Goal: Task Accomplishment & Management: Manage account settings

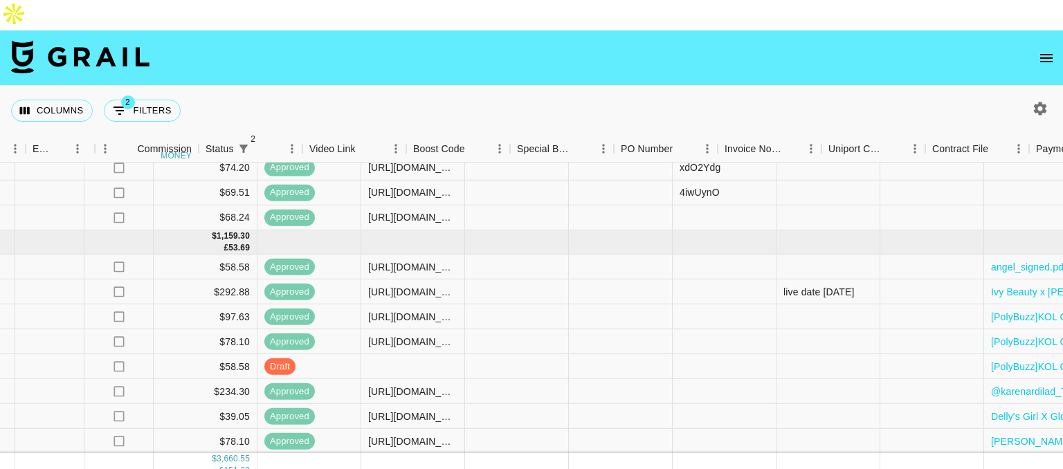
scroll to position [77, 1885]
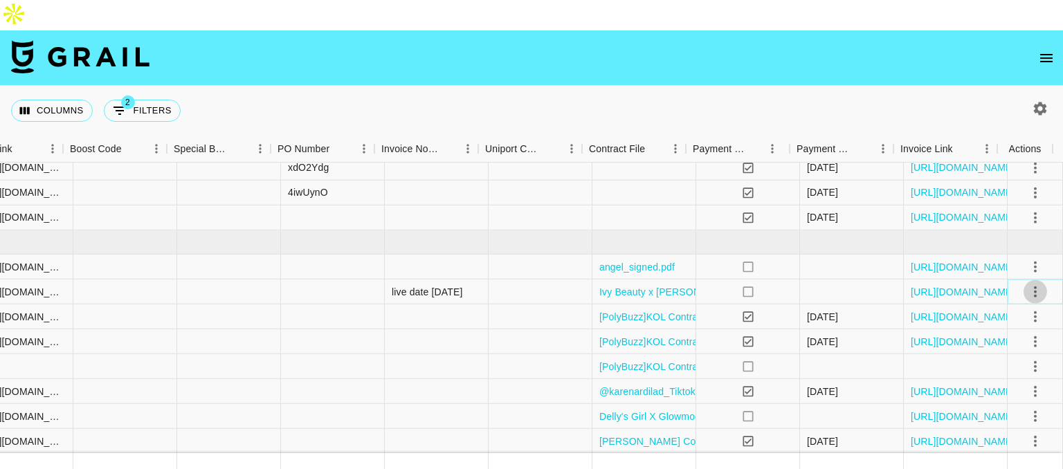
click at [1027, 284] on icon "select merge strategy" at bounding box center [1035, 292] width 17 height 17
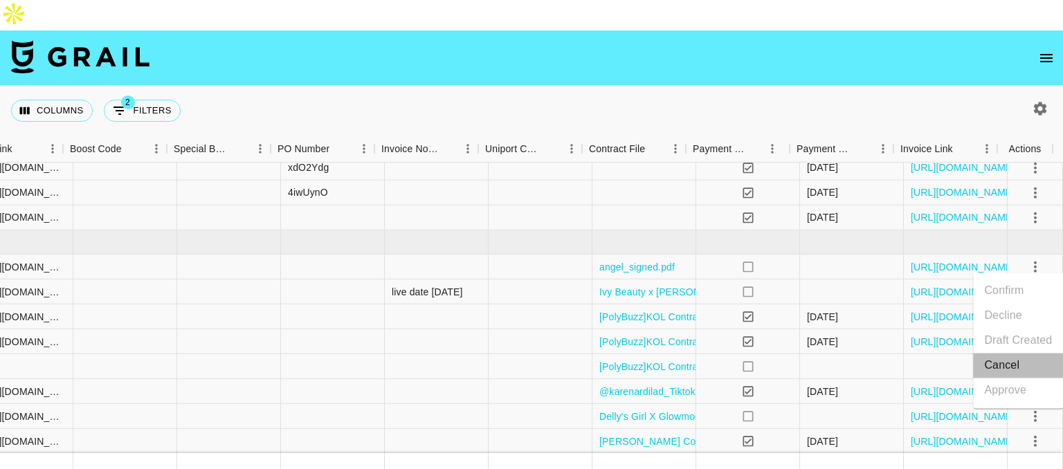
click at [1003, 358] on li "Cancel" at bounding box center [1018, 365] width 90 height 25
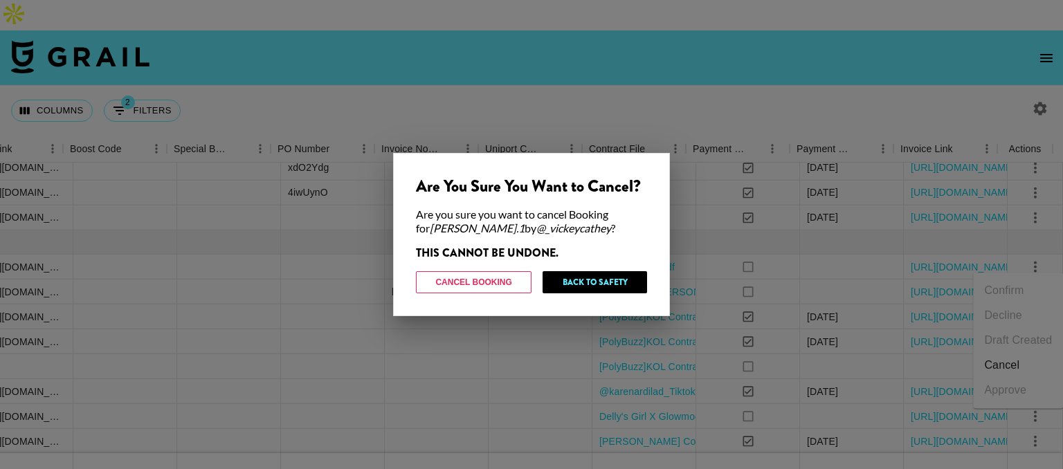
click at [877, 139] on div at bounding box center [531, 234] width 1063 height 469
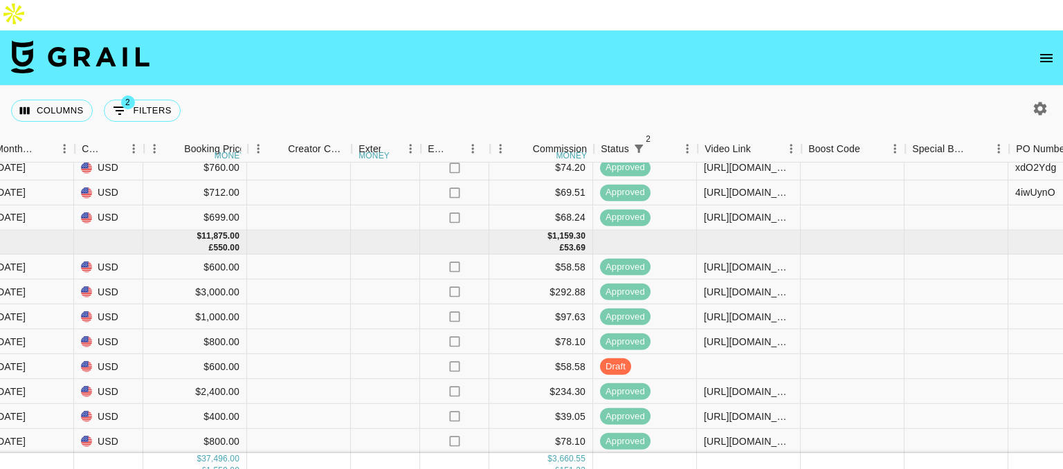
scroll to position [77, 1148]
click at [722, 285] on div "https://www.instagram.com/reel/DOMkFqREf7N/?igsh=MWUxeDAycXhpdGJkMw==" at bounding box center [747, 292] width 89 height 14
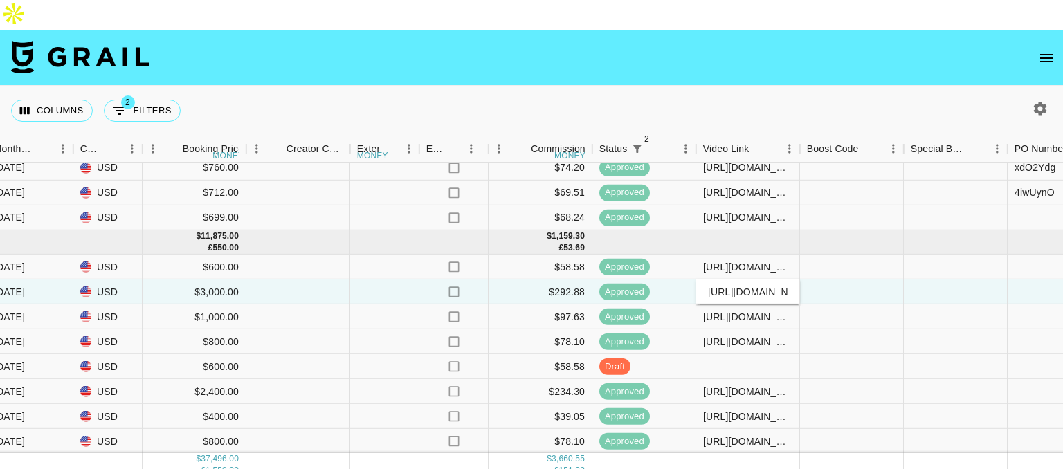
scroll to position [0, 287]
click at [722, 286] on input "https://www.instagram.com/reel/DOMkFqREf7N/?igsh=MWUxeDAycXhpdGJkMw==" at bounding box center [748, 291] width 102 height 11
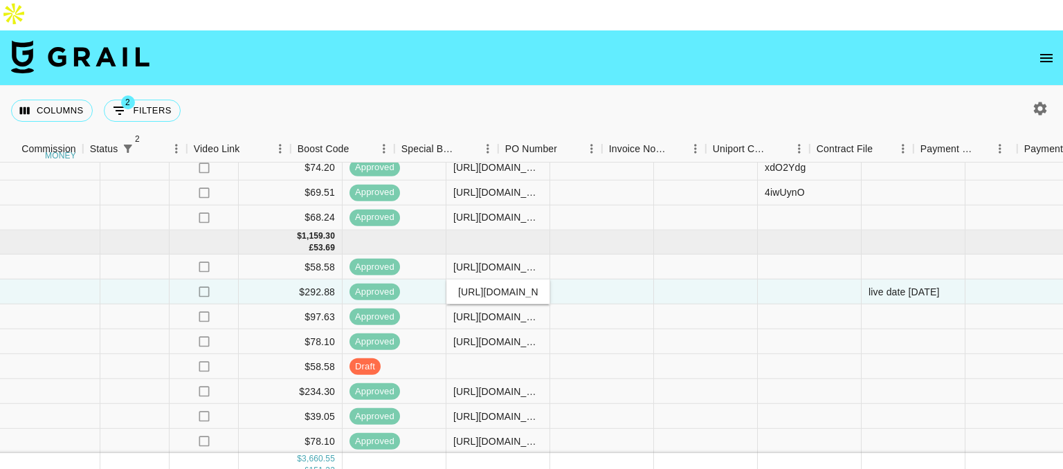
scroll to position [77, 1885]
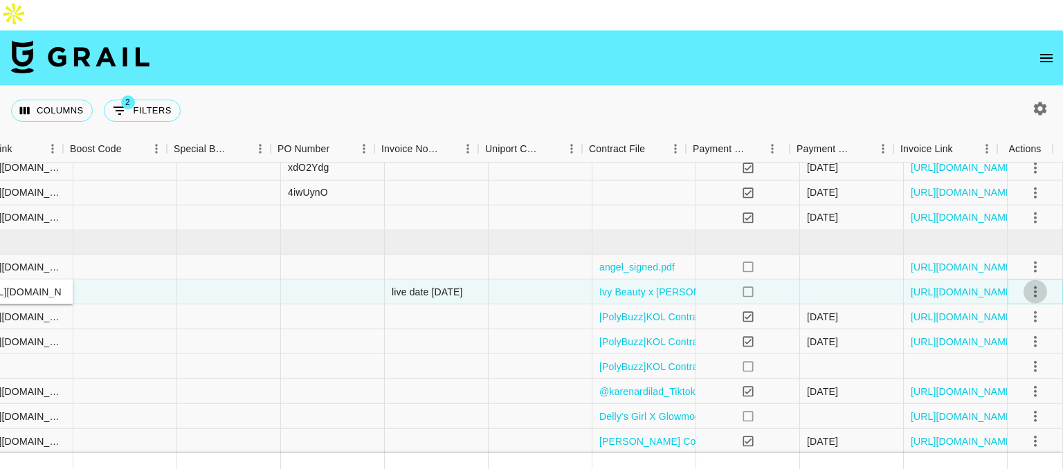
click at [1030, 284] on icon "select merge strategy" at bounding box center [1035, 292] width 17 height 17
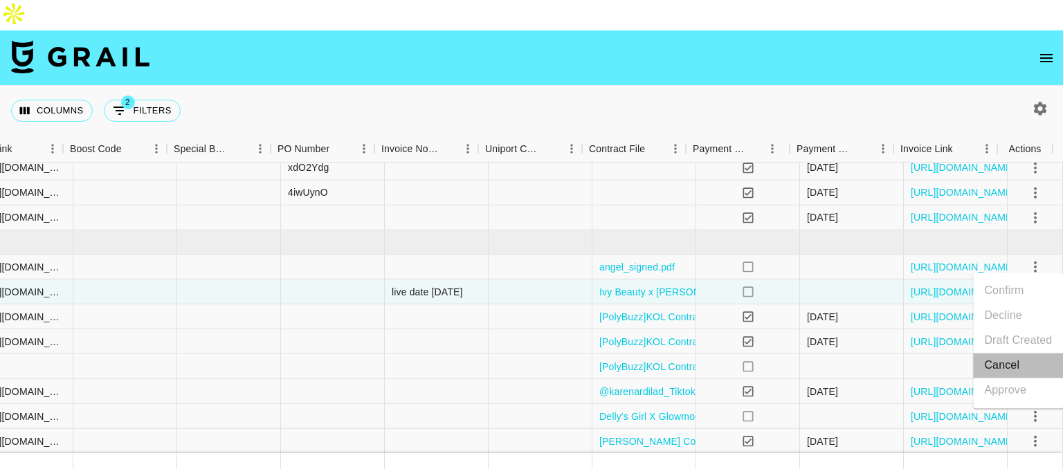
click at [1012, 360] on li "Cancel" at bounding box center [1018, 365] width 90 height 25
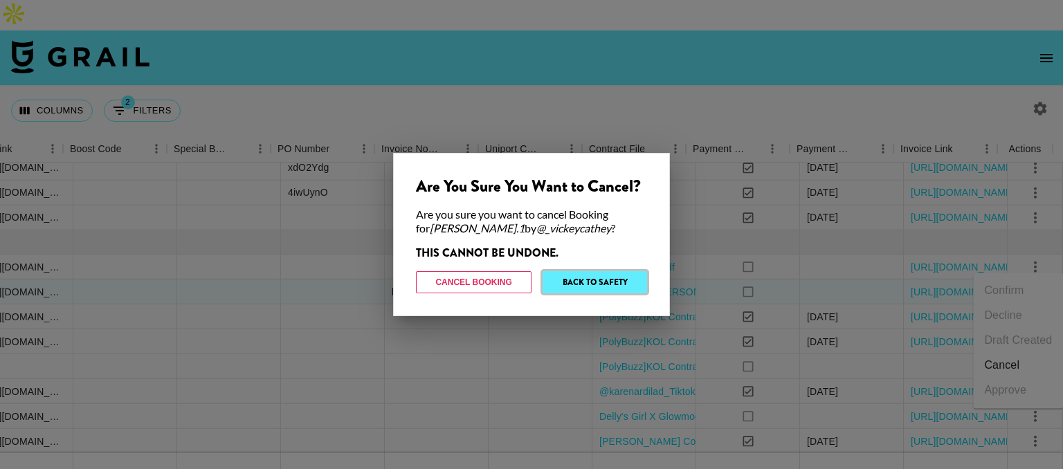
click at [599, 278] on button "Back to Safety" at bounding box center [594, 282] width 104 height 22
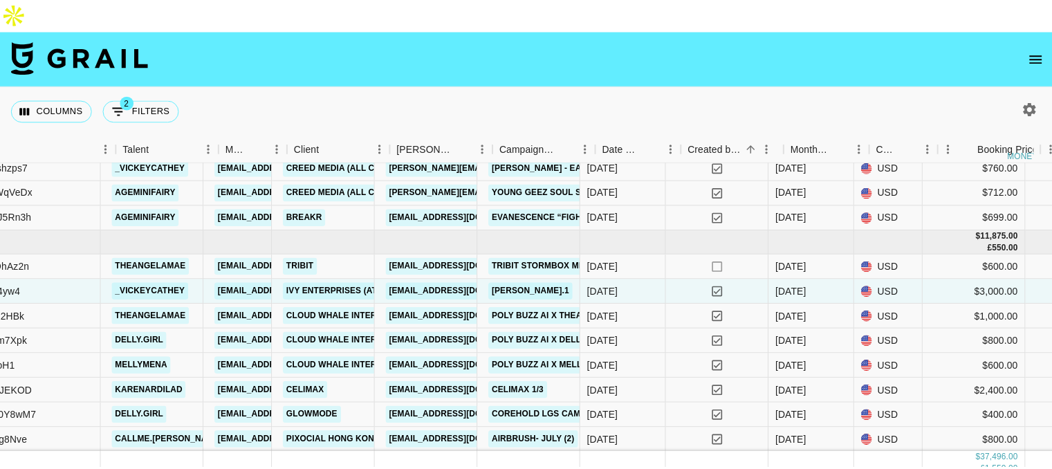
scroll to position [0, 343]
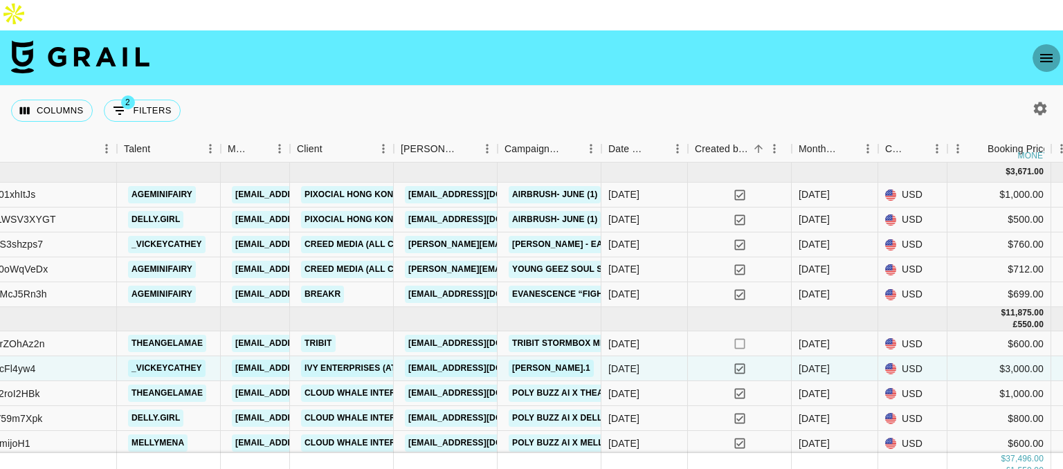
click at [1048, 44] on button "open drawer" at bounding box center [1046, 58] width 28 height 28
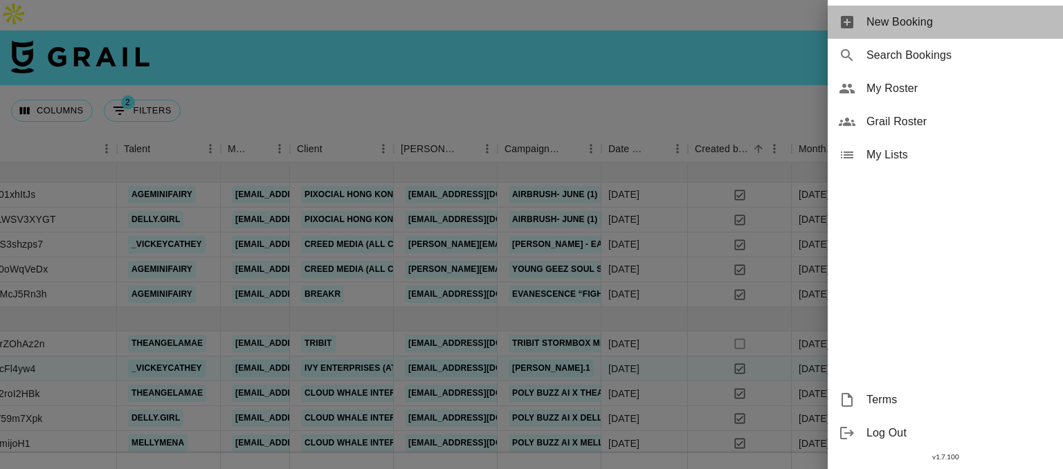
click at [902, 24] on span "New Booking" at bounding box center [958, 22] width 185 height 17
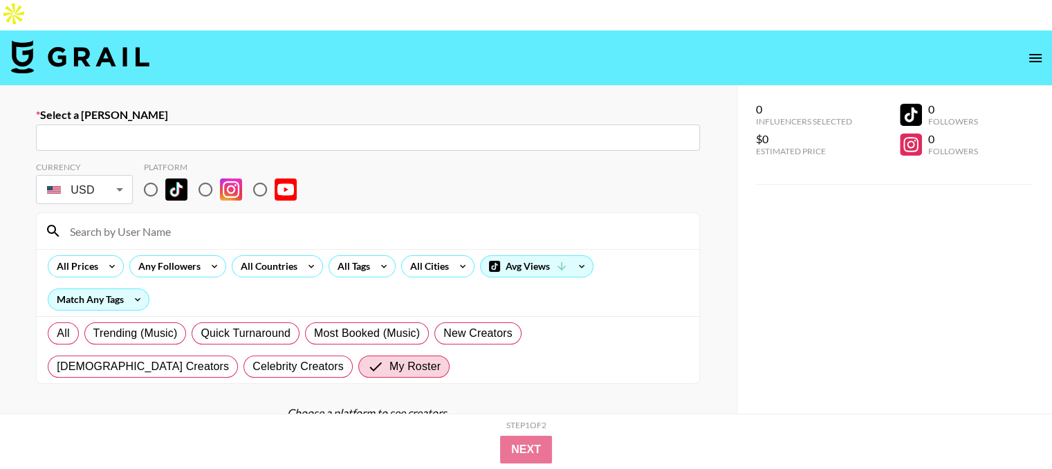
click at [349, 125] on div "​" at bounding box center [368, 138] width 664 height 26
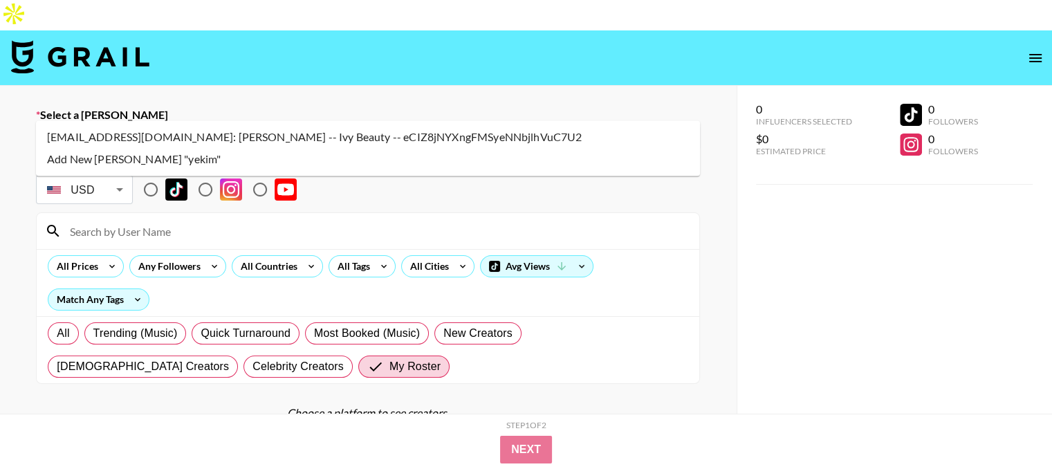
click at [343, 137] on li "yekim3@ivyent.com: Julia Kim -- Ivy Beauty -- eCIZ8jNYXngFMSyeNNbjlhVuC7U2" at bounding box center [368, 137] width 664 height 22
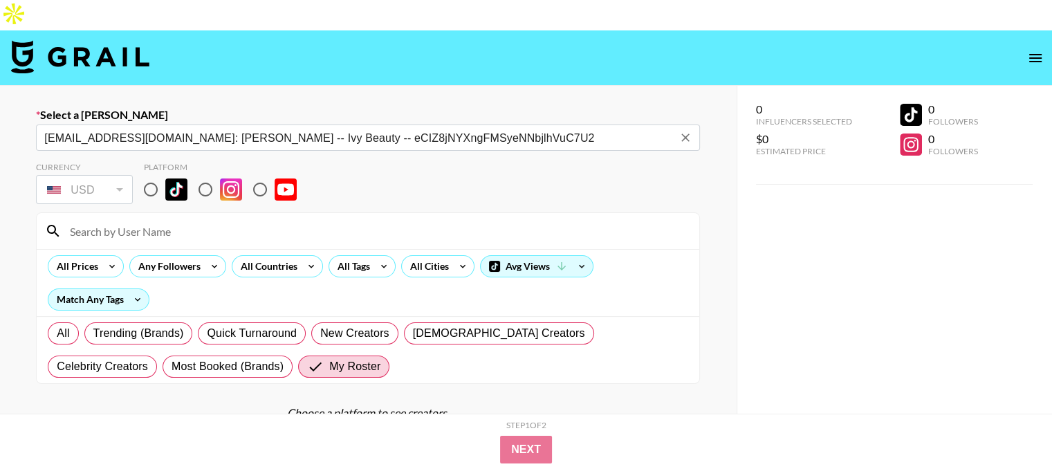
type input "yekim3@ivyent.com: Julia Kim -- Ivy Beauty -- eCIZ8jNYXngFMSyeNNbjlhVuC7U2"
click at [202, 175] on input "radio" at bounding box center [205, 189] width 29 height 29
radio input "true"
click at [194, 220] on input at bounding box center [377, 231] width 630 height 22
type input "vickey"
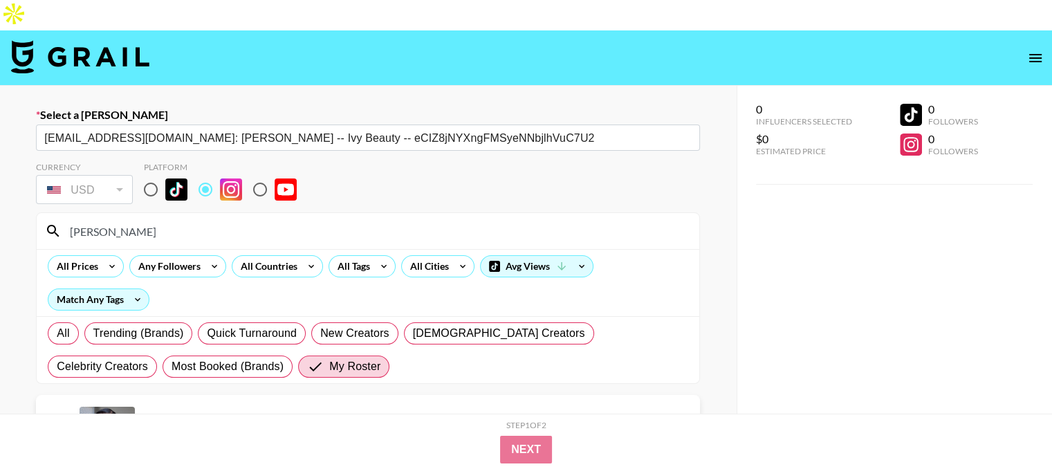
click at [50, 425] on input "checkbox" at bounding box center [52, 433] width 17 height 17
checkbox input "true"
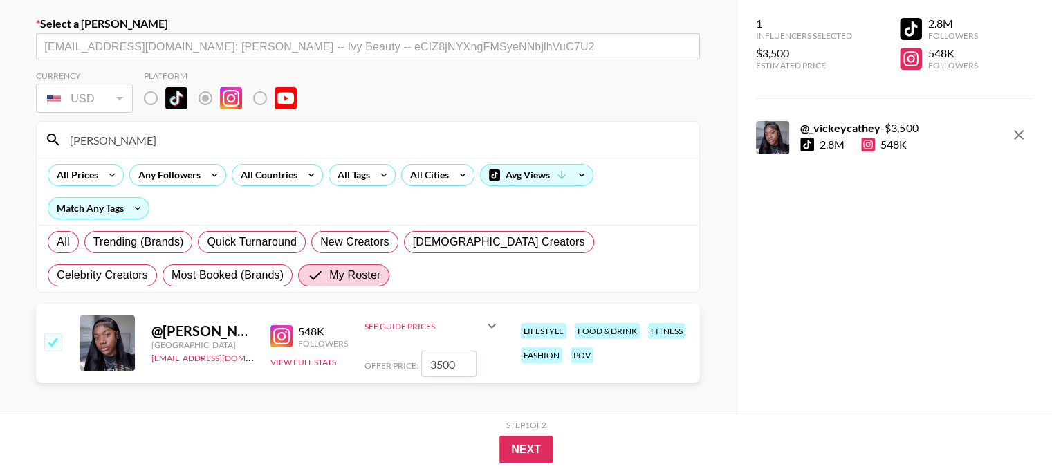
scroll to position [97, 0]
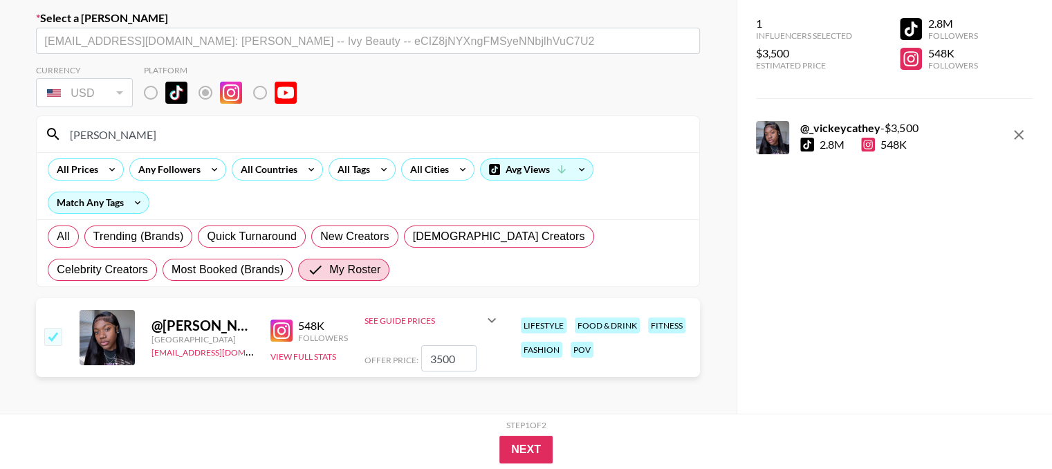
click at [444, 345] on input "3500" at bounding box center [448, 358] width 55 height 26
type input "3000"
click at [509, 448] on button "Next" at bounding box center [526, 450] width 53 height 28
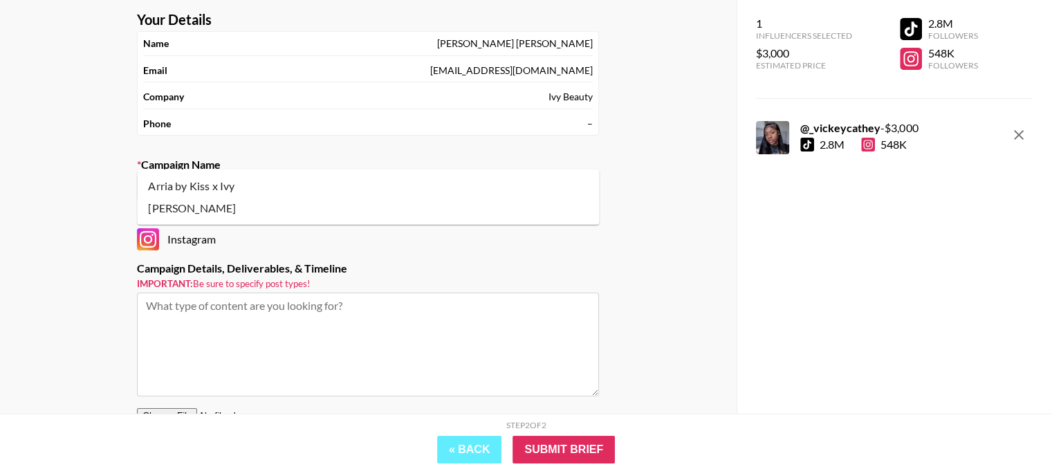
click at [325, 180] on input "text" at bounding box center [368, 188] width 446 height 16
click at [327, 178] on li "Arria by Kiss x Ivy" at bounding box center [368, 186] width 462 height 22
type input "Arria by Kiss x Ivy"
type textarea "Instagram -- 1 Instagram Reel Arria by Kiss"
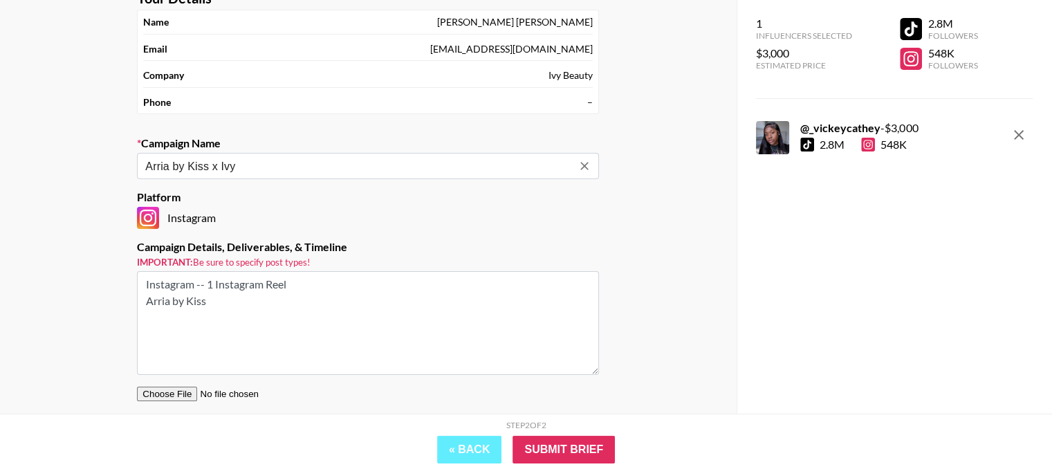
scroll to position [119, 0]
click at [560, 448] on input "Submit Brief" at bounding box center [564, 450] width 102 height 28
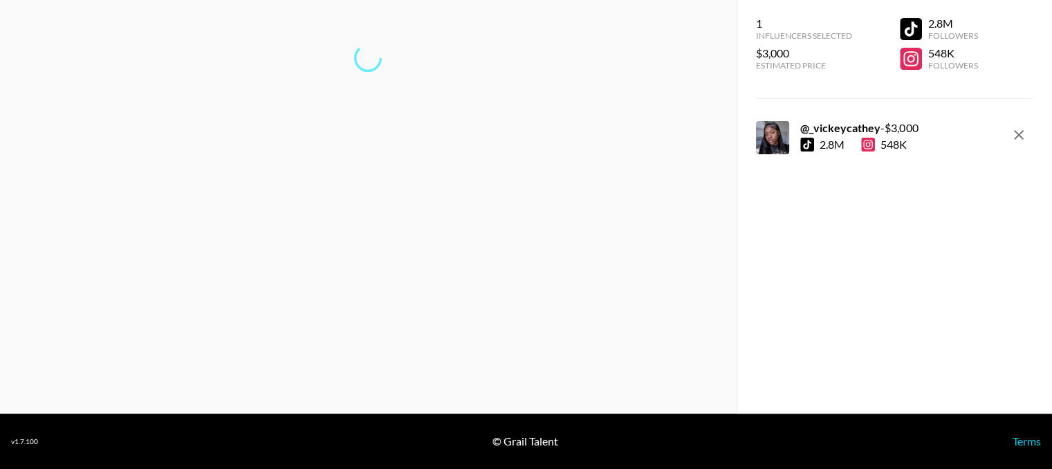
scroll to position [55, 0]
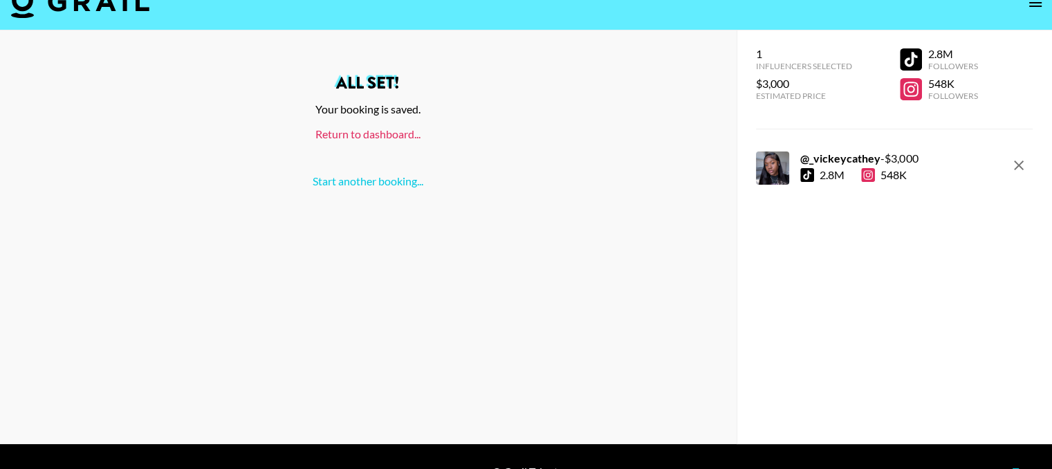
click at [376, 127] on link "Return to dashboard..." at bounding box center [368, 133] width 105 height 13
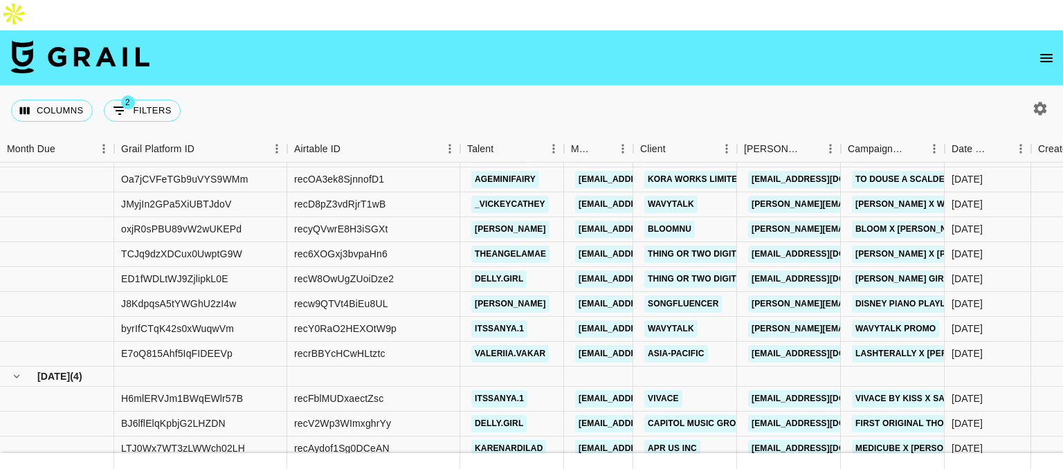
scroll to position [680, 0]
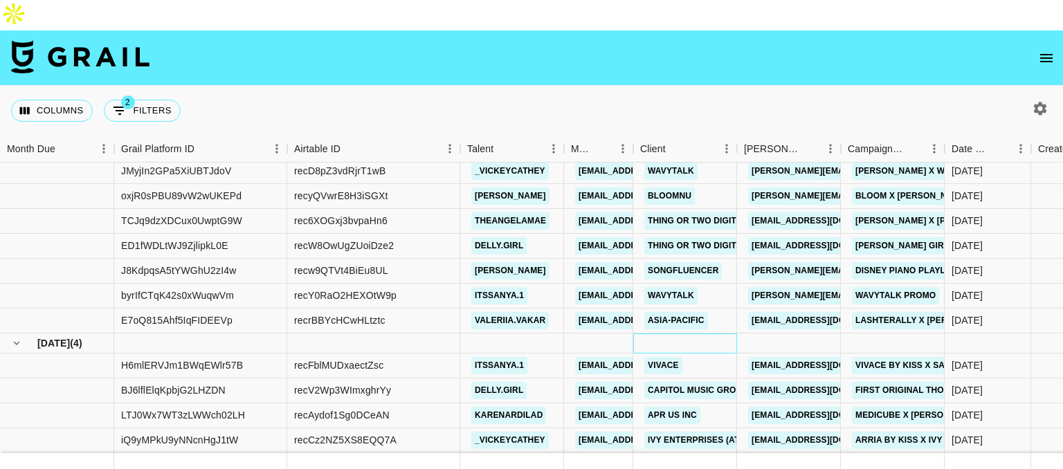
click at [635, 334] on div at bounding box center [685, 344] width 104 height 20
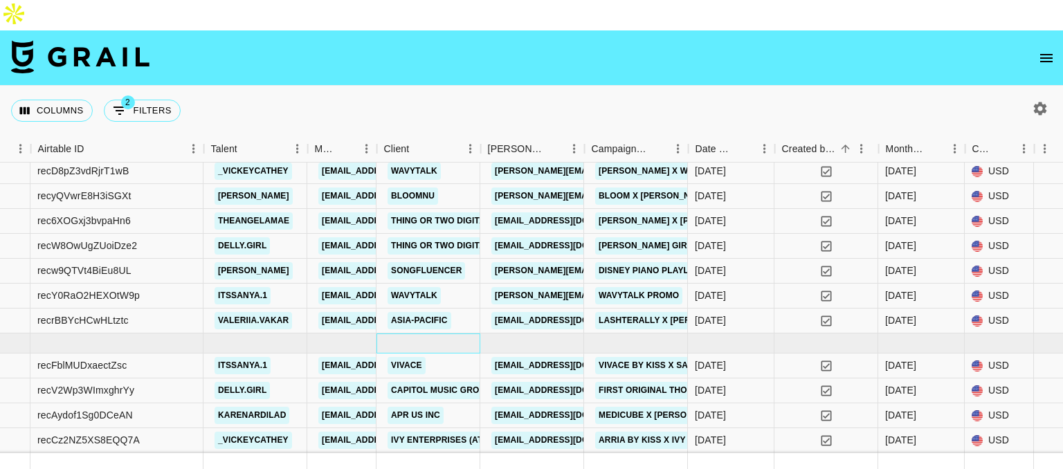
scroll to position [680, 256]
click at [424, 432] on link "Ivy Enterprises (ATTN: [PERSON_NAME])" at bounding box center [482, 440] width 189 height 17
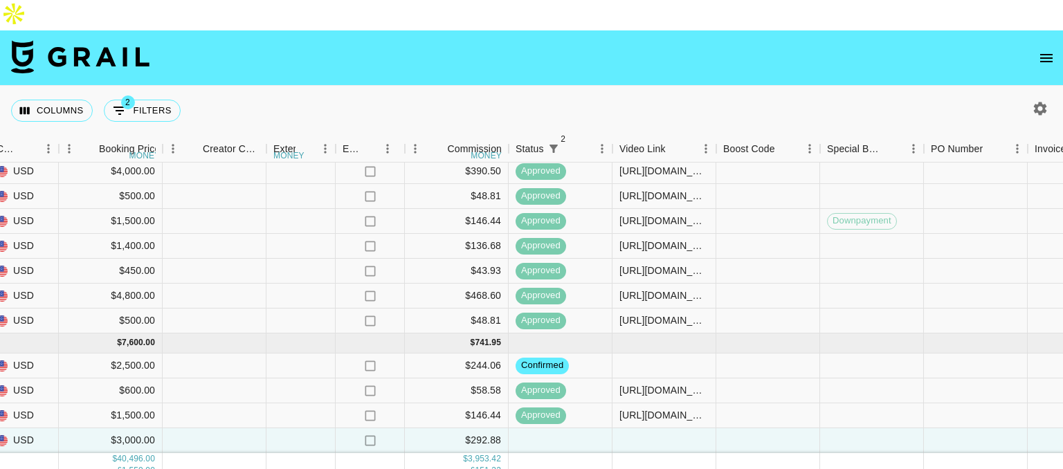
scroll to position [680, 1233]
click at [645, 428] on div at bounding box center [663, 440] width 104 height 25
type input "https://www.instagram.com/reel/DOMkFqREf7N/?igsh=MWUxeDAycXhpdGJkMw=="
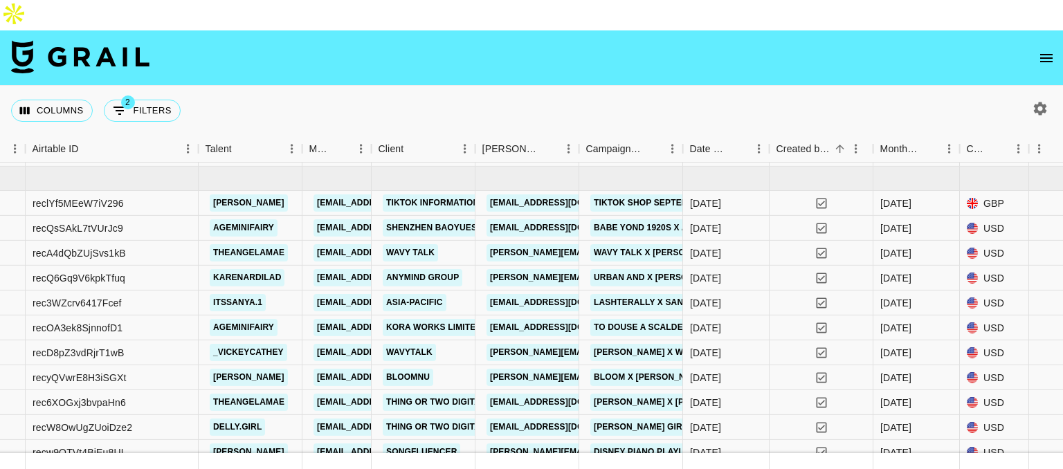
scroll to position [491, 262]
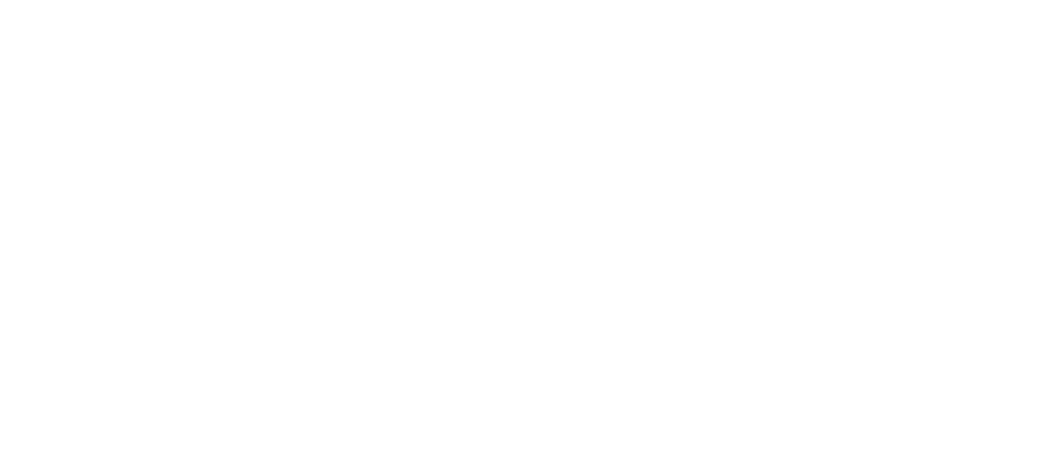
select select "USD"
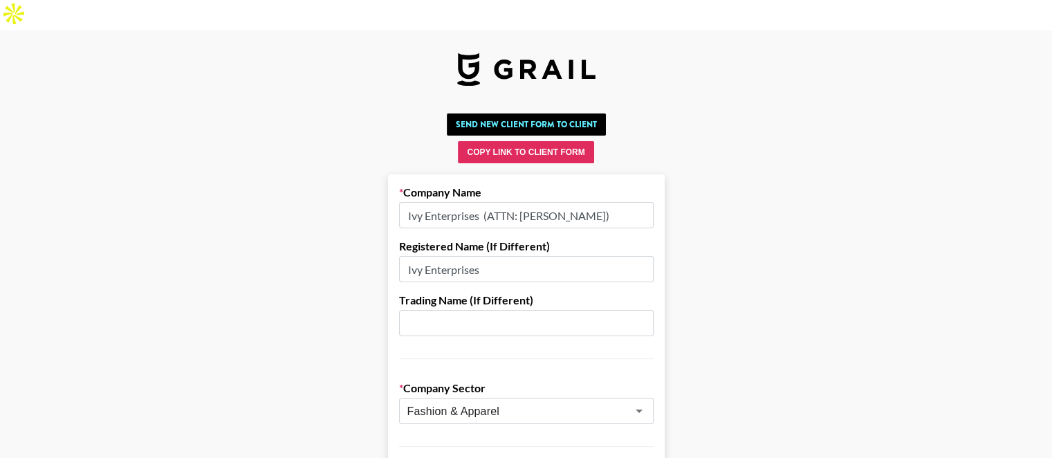
click at [540, 202] on input "Ivy Enterprises (ATTN: [PERSON_NAME])" at bounding box center [526, 215] width 255 height 26
paste input "Red Beauty, Inc."
type input "Red Beauty, Inc. (ATTN: [GEOGRAPHIC_DATA])"
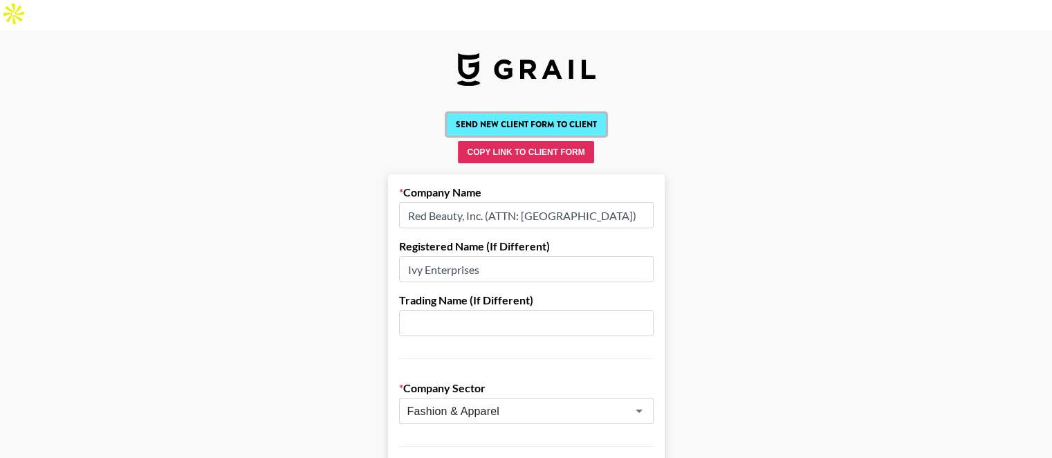
click at [530, 113] on button "Send New Client Form to Client" at bounding box center [526, 124] width 159 height 22
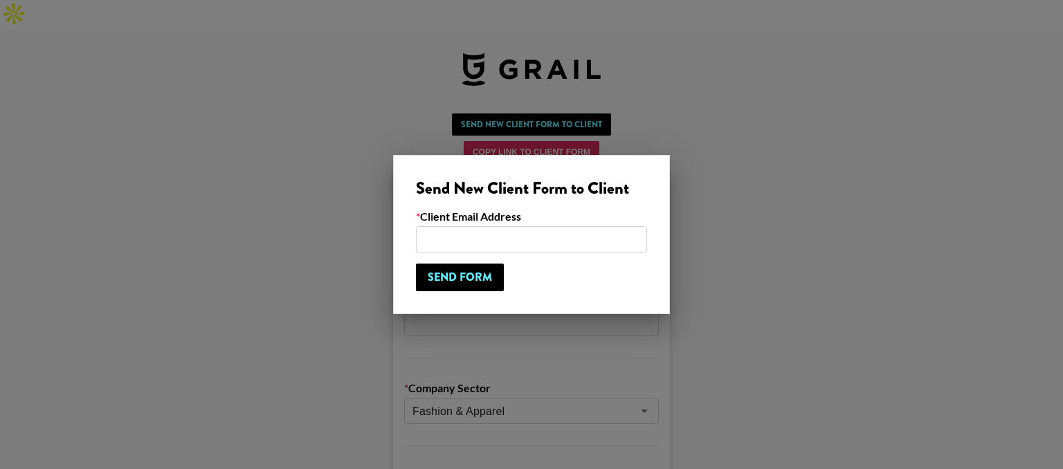
click at [763, 94] on div at bounding box center [531, 234] width 1063 height 469
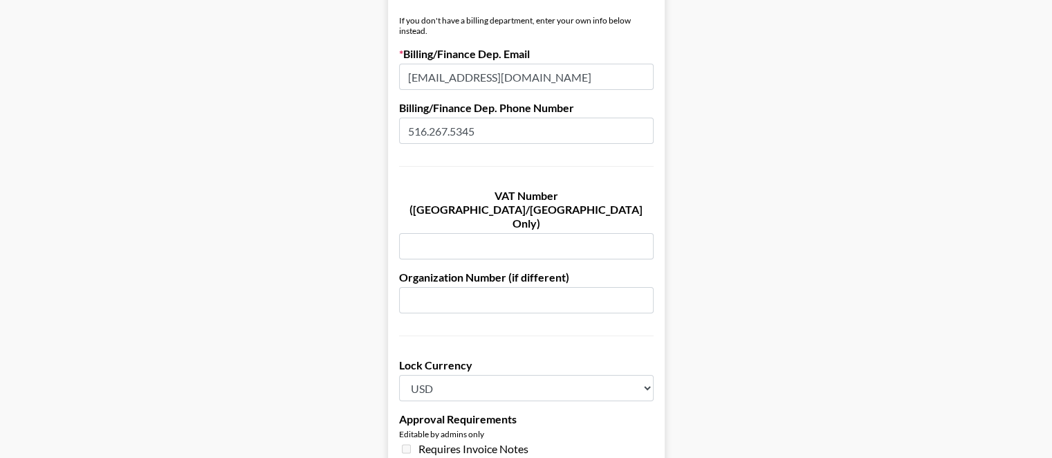
scroll to position [1125, 0]
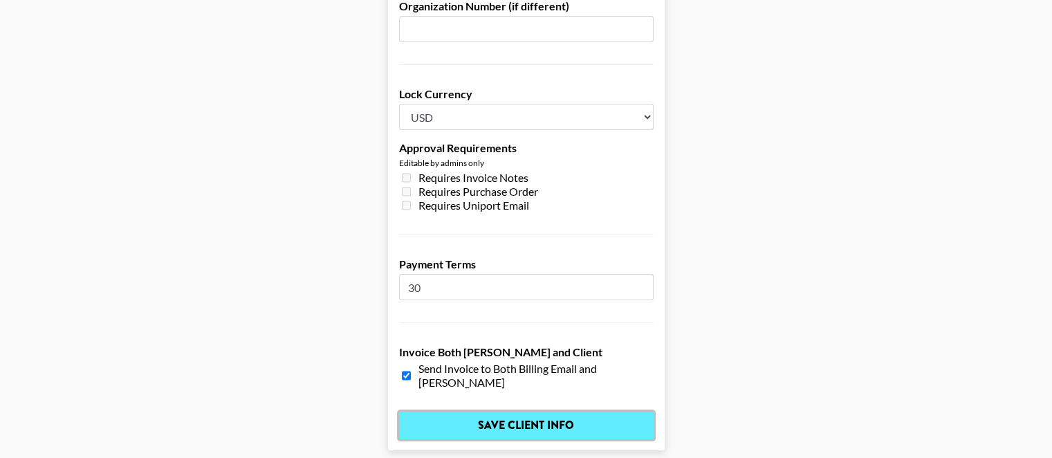
click at [543, 412] on input "Save Client Info" at bounding box center [526, 426] width 255 height 28
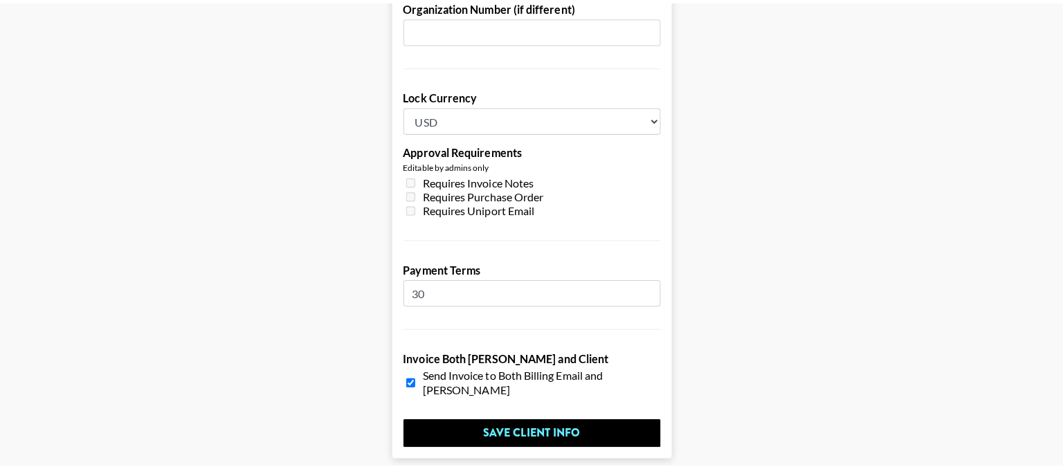
scroll to position [0, 0]
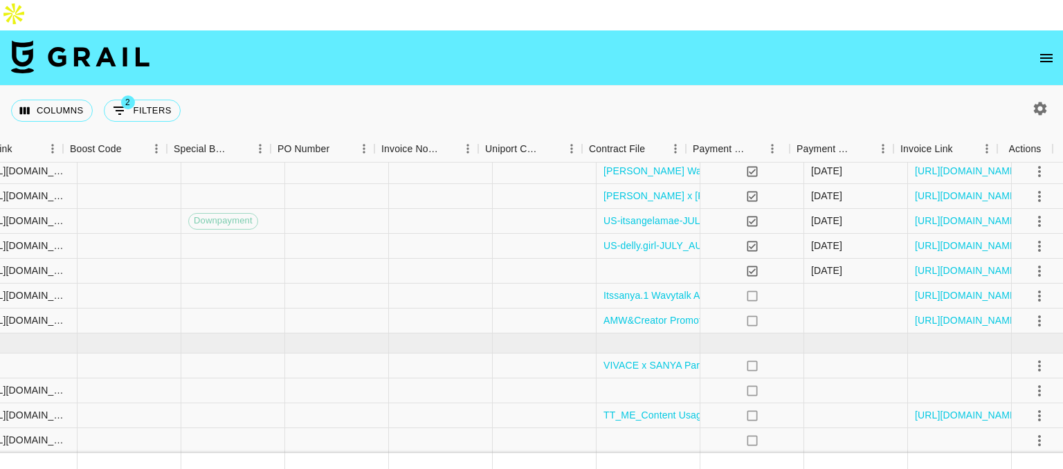
scroll to position [680, 1885]
click at [619, 428] on div at bounding box center [644, 440] width 104 height 25
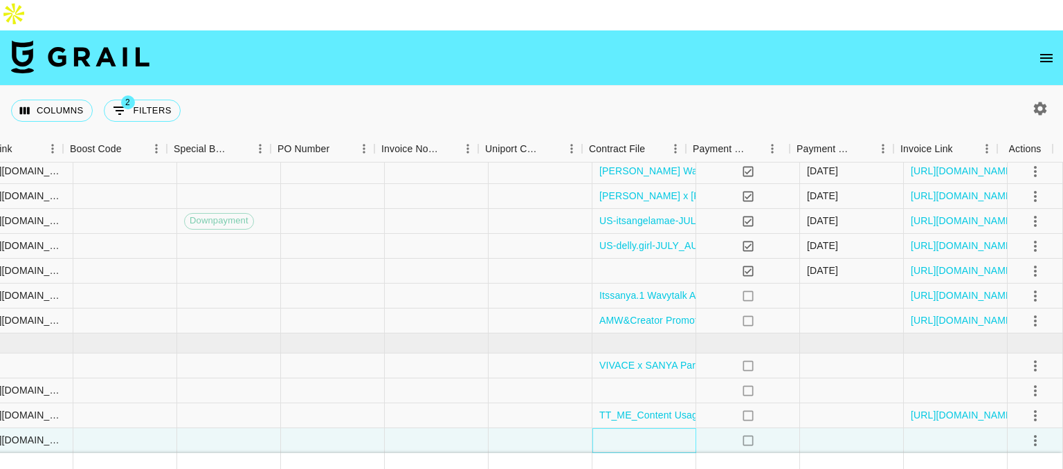
click at [619, 428] on div at bounding box center [644, 440] width 104 height 25
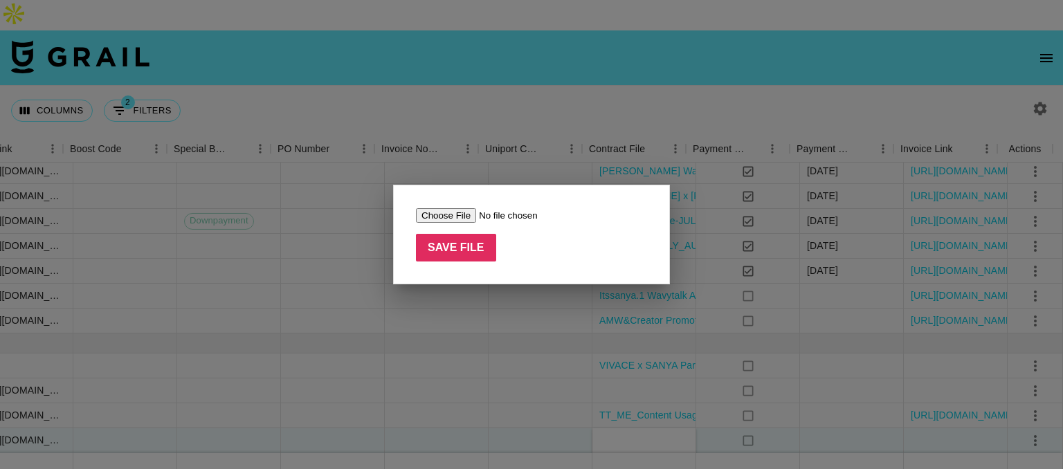
click at [443, 214] on input "file" at bounding box center [503, 215] width 175 height 15
click at [459, 211] on input "file" at bounding box center [503, 215] width 175 height 15
type input "C:\fakepath\RED Beauty x Vickey Cathey Freelance Partnership Contract.pdf"
click at [445, 251] on input "Save File" at bounding box center [456, 248] width 80 height 28
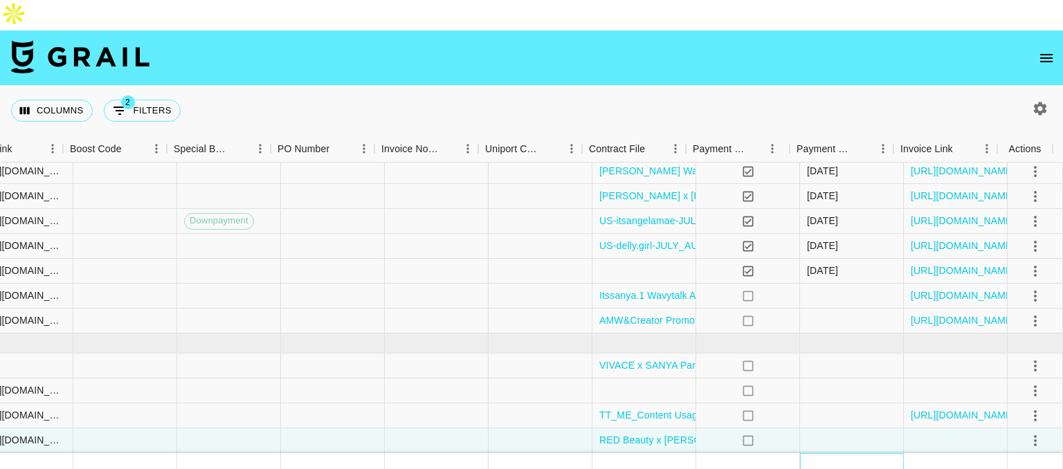
drag, startPoint x: 756, startPoint y: 372, endPoint x: 879, endPoint y: 415, distance: 130.4
click at [879, 453] on div at bounding box center [852, 465] width 104 height 24
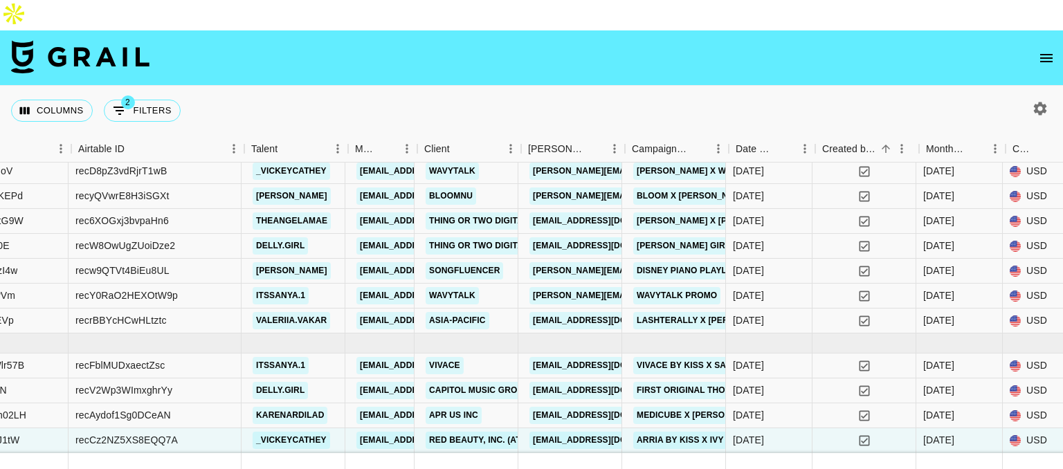
scroll to position [680, 216]
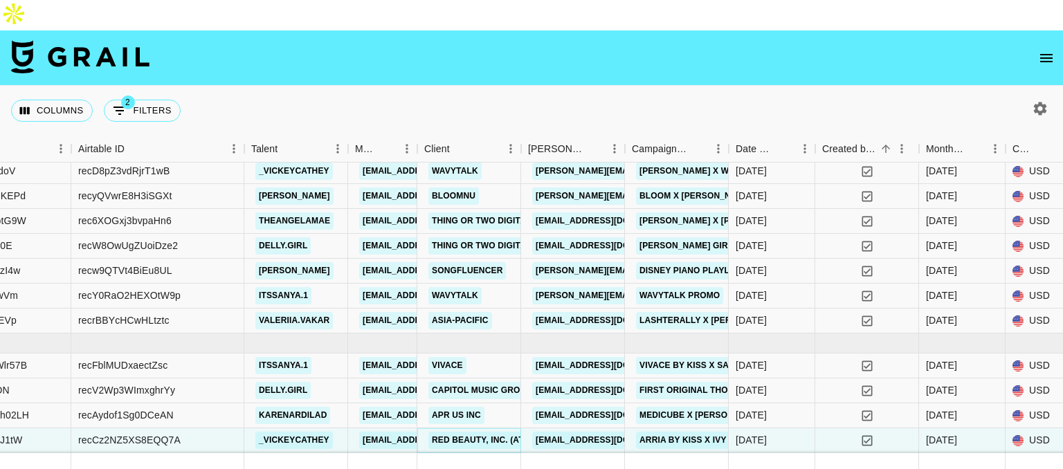
click at [489, 432] on link "Red Beauty, Inc. (ATTN: Chloe Park)" at bounding box center [532, 440] width 209 height 17
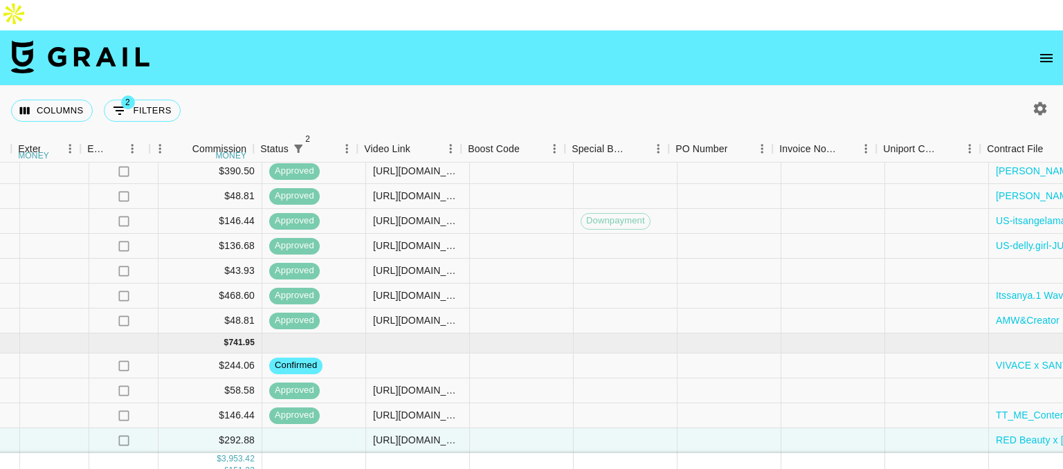
scroll to position [680, 1511]
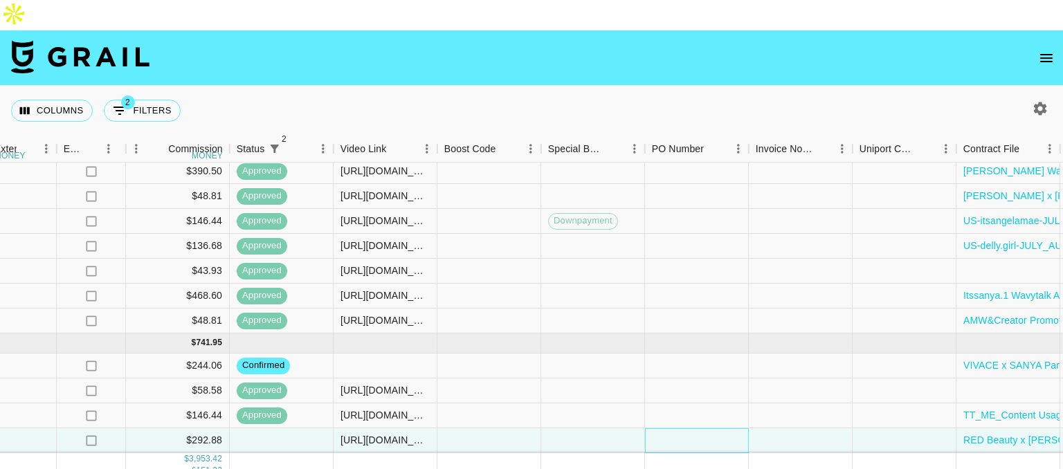
click at [697, 428] on div at bounding box center [697, 440] width 104 height 25
click at [765, 428] on div at bounding box center [801, 440] width 104 height 25
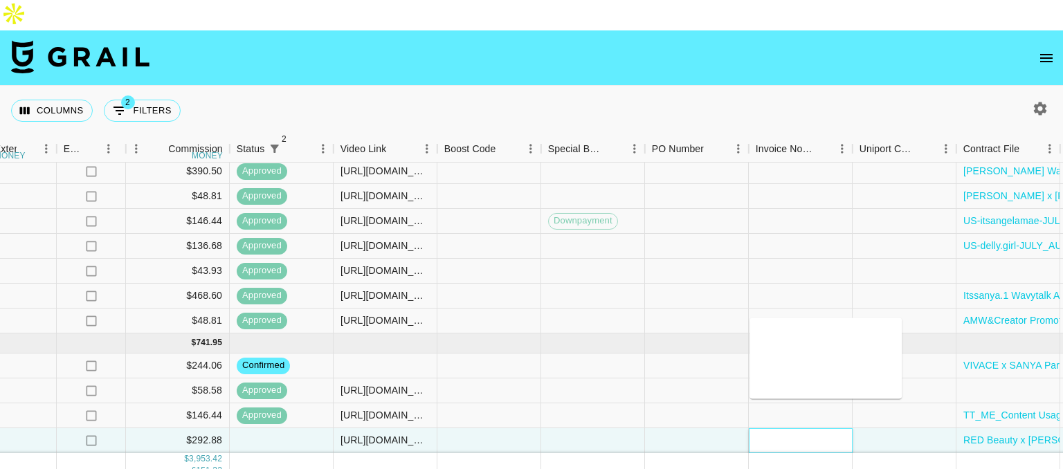
click at [765, 396] on body "Columns 2 Filters + Booking Month Due Grail Platform ID Airtable ID Talent Mana…" at bounding box center [531, 250] width 1063 height 500
click at [759, 349] on textarea at bounding box center [825, 358] width 141 height 64
paste textarea "the invoice date (live date 9/4/25)"
type textarea "the invoice date (live date 9/4/25)"
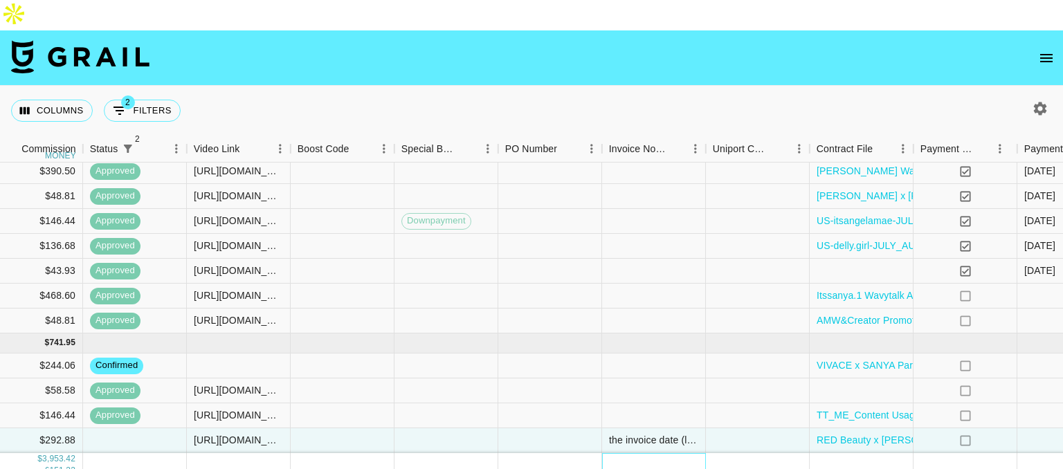
scroll to position [680, 1885]
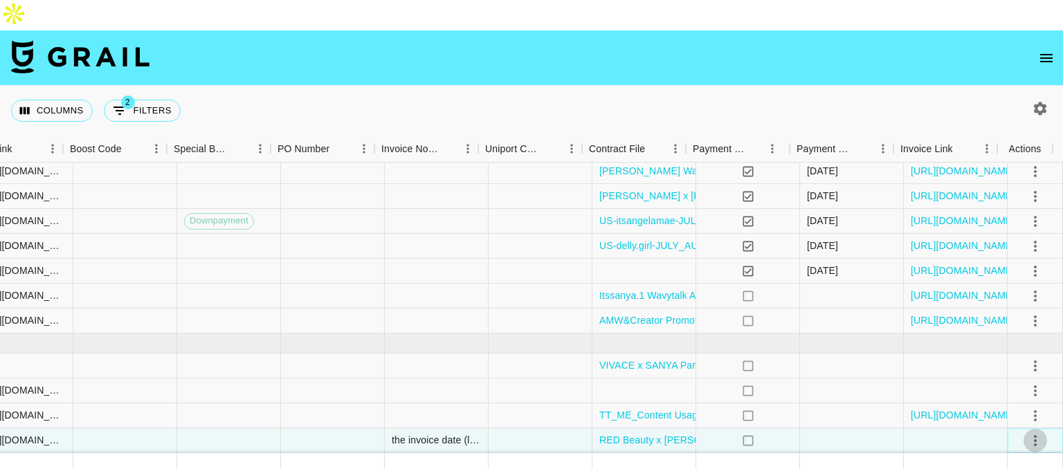
click at [1027, 432] on icon "select merge strategy" at bounding box center [1035, 440] width 17 height 17
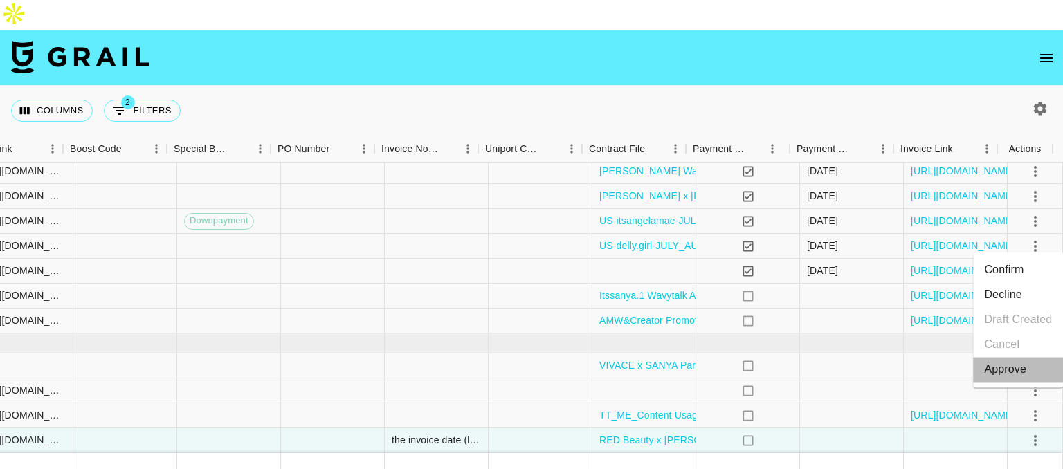
click at [1016, 370] on div "Approve" at bounding box center [1005, 369] width 42 height 17
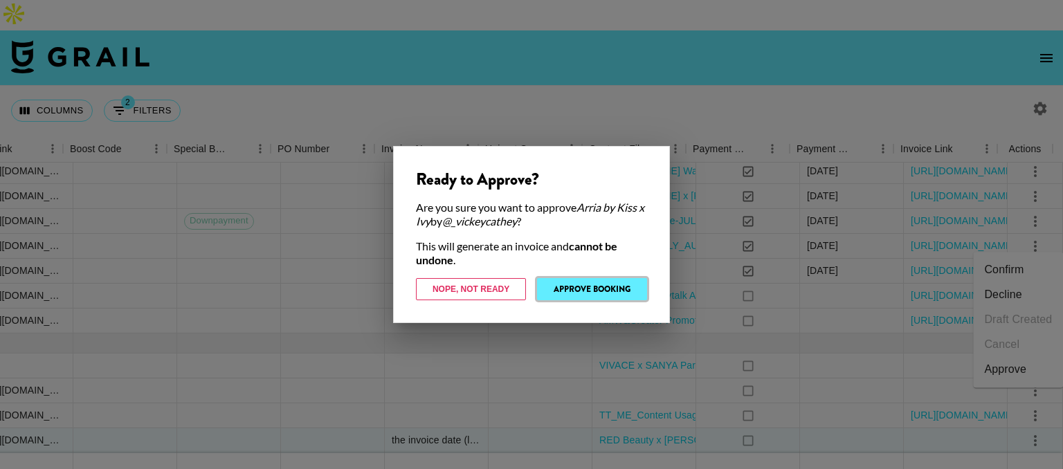
click at [641, 291] on button "Approve Booking" at bounding box center [592, 289] width 110 height 22
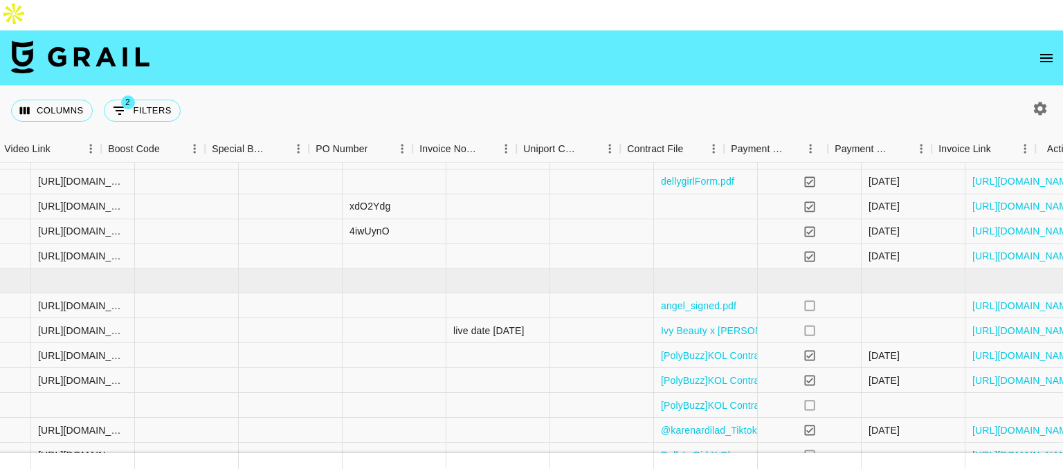
scroll to position [38, 1885]
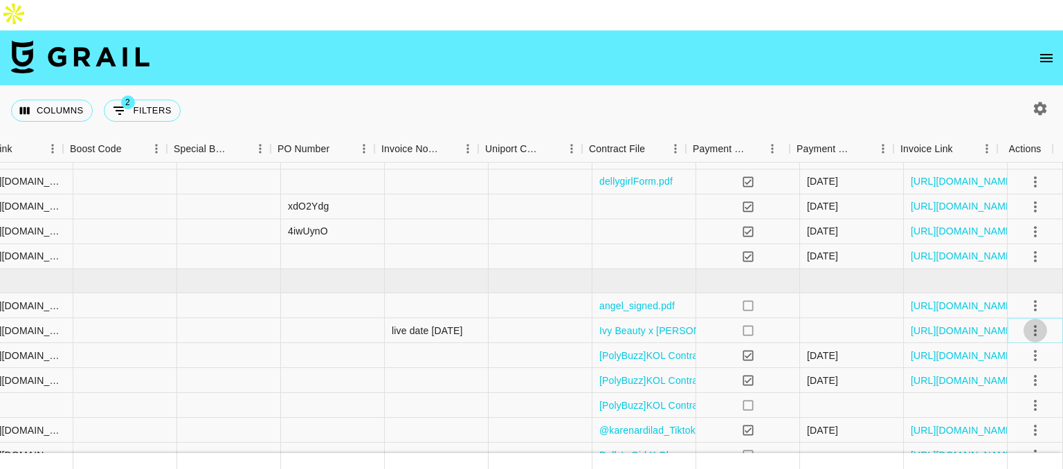
click at [1032, 322] on icon "select merge strategy" at bounding box center [1035, 330] width 17 height 17
click at [1016, 406] on li "Cancel" at bounding box center [1018, 404] width 90 height 25
click at [1027, 322] on icon "select merge strategy" at bounding box center [1035, 330] width 17 height 17
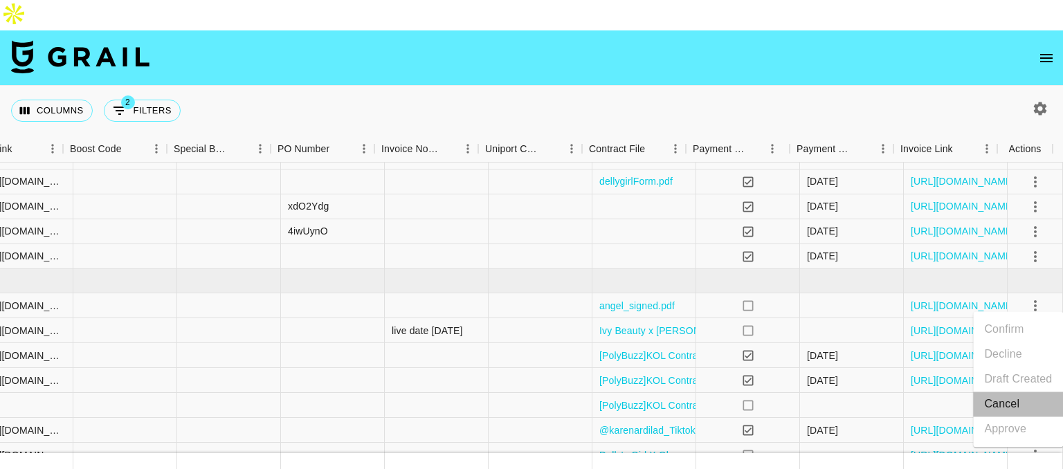
click at [1013, 402] on li "Cancel" at bounding box center [1018, 404] width 90 height 25
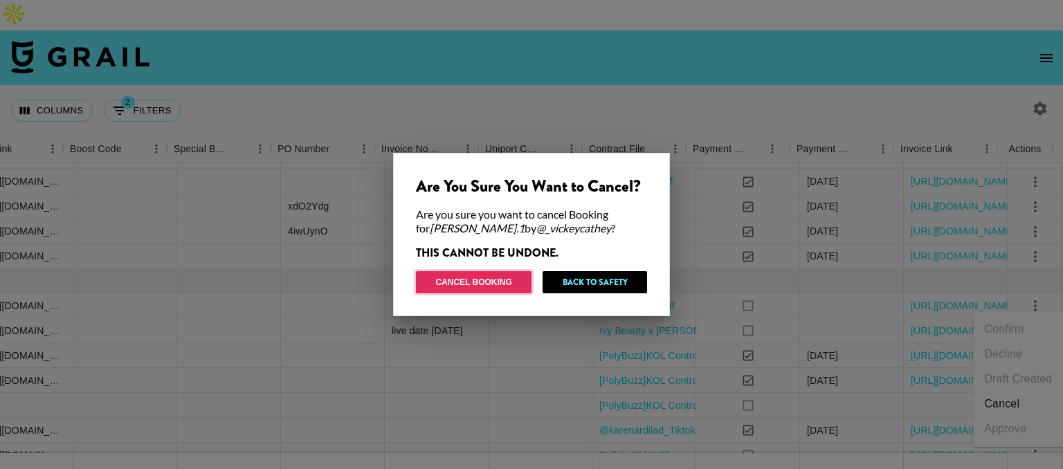
click at [490, 277] on button "Cancel Booking" at bounding box center [474, 282] width 116 height 22
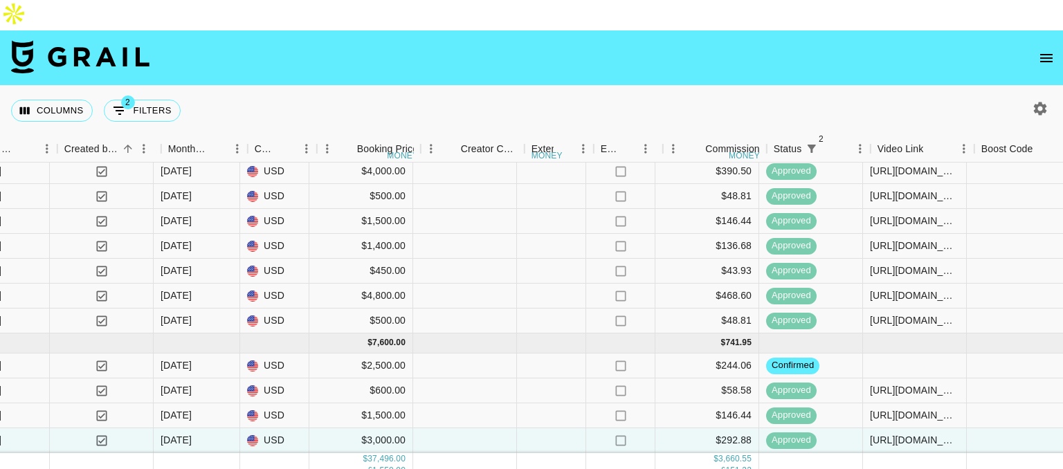
scroll to position [655, 974]
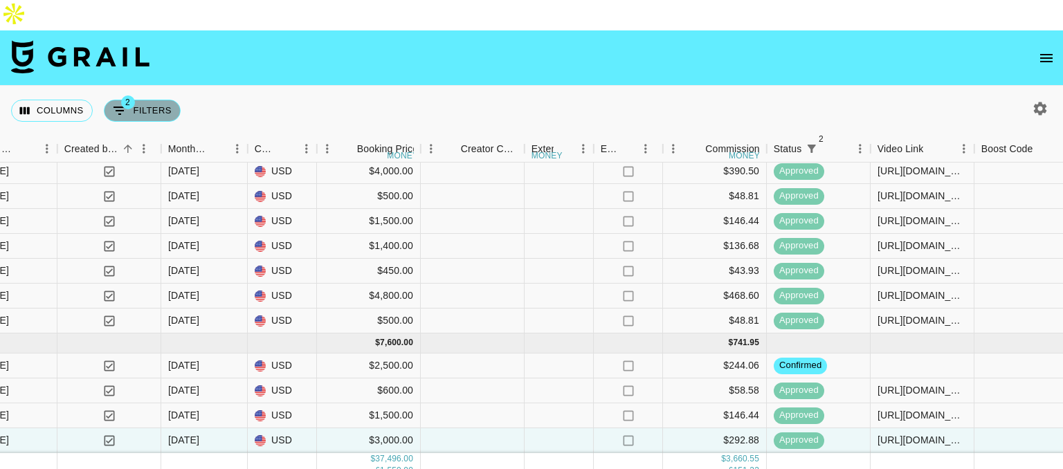
click at [116, 100] on button "2 Filters" at bounding box center [142, 111] width 77 height 22
select select "status"
select select "not"
select select "declined"
select select "status"
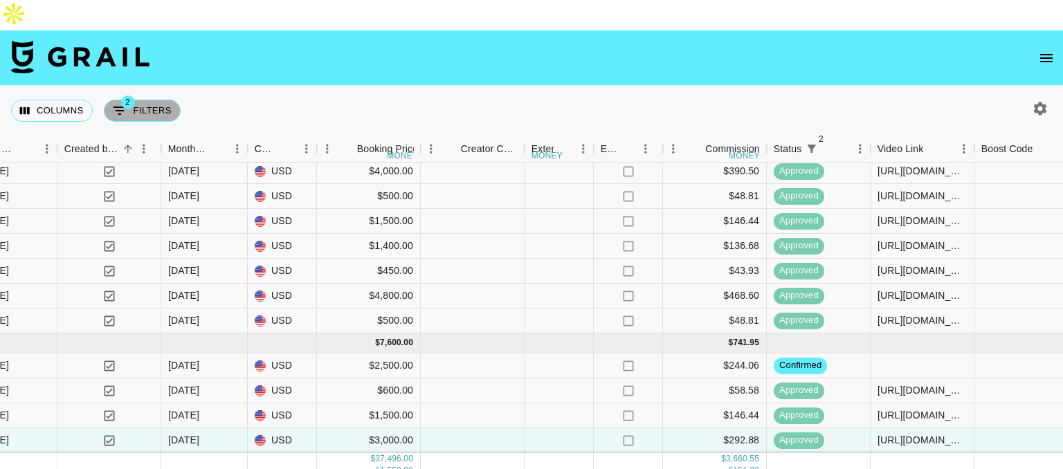
select select "not"
select select "cancelled"
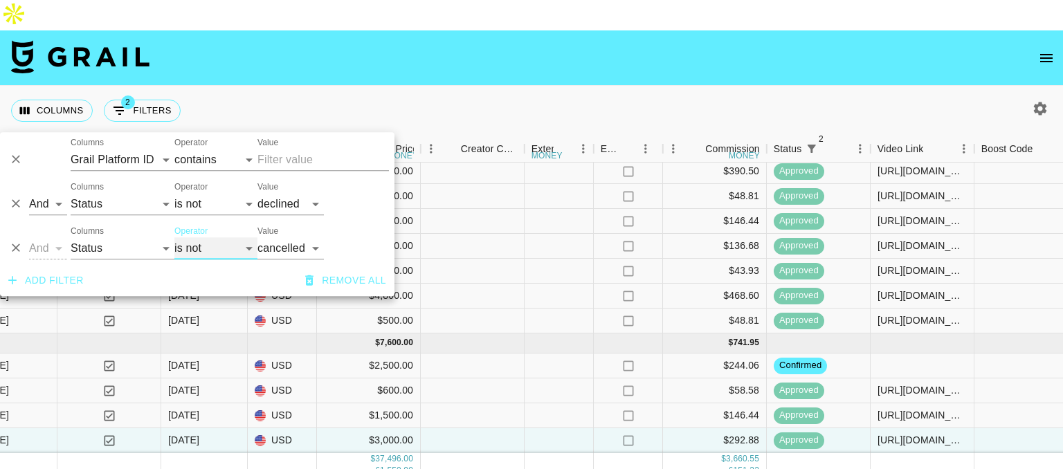
click at [206, 249] on select "is is not is any of is not any of" at bounding box center [215, 248] width 83 height 22
select select "is"
click at [174, 237] on select "is is not is any of is not any of" at bounding box center [215, 248] width 83 height 22
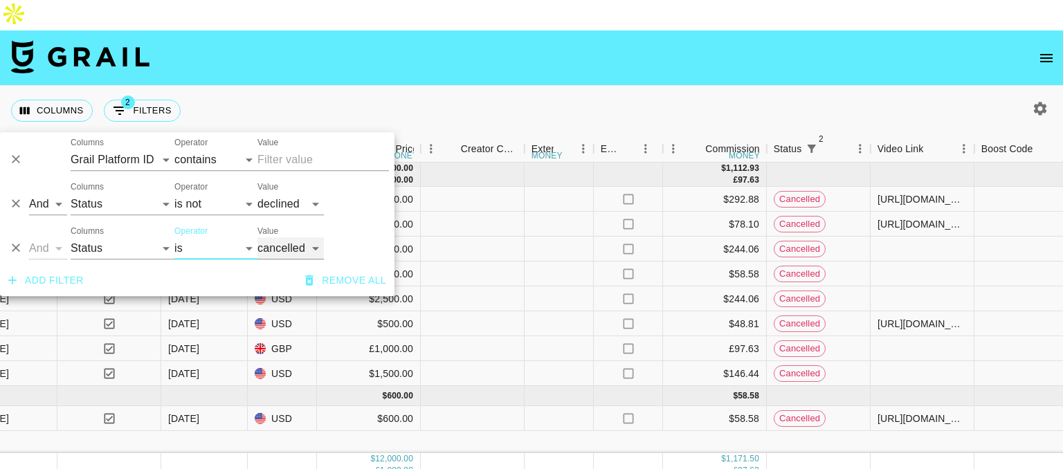
click at [277, 253] on select "confirmed declined draft posted approved cancelled badDebt" at bounding box center [290, 248] width 66 height 22
select select "approved"
click at [257, 237] on select "confirmed declined draft posted approved cancelled badDebt" at bounding box center [290, 248] width 66 height 22
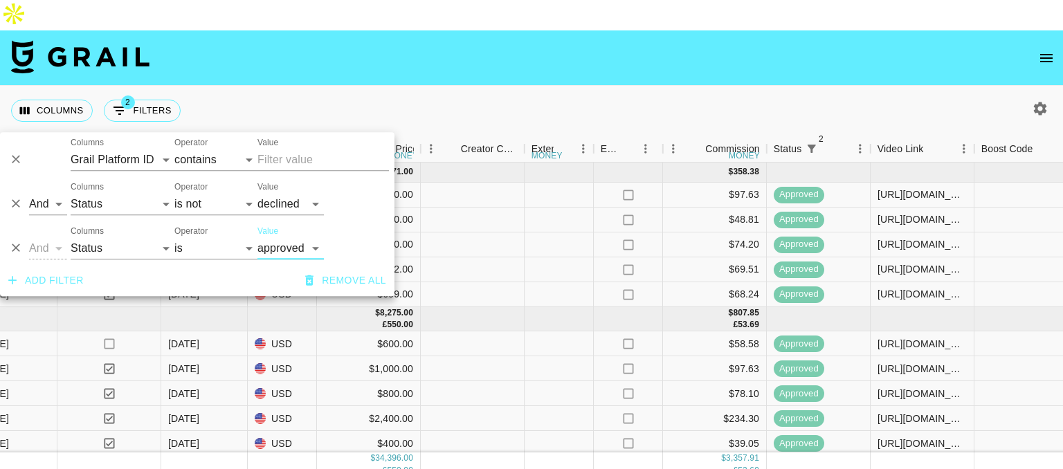
click at [647, 86] on div "Columns 2 Filters + Booking" at bounding box center [531, 111] width 1063 height 50
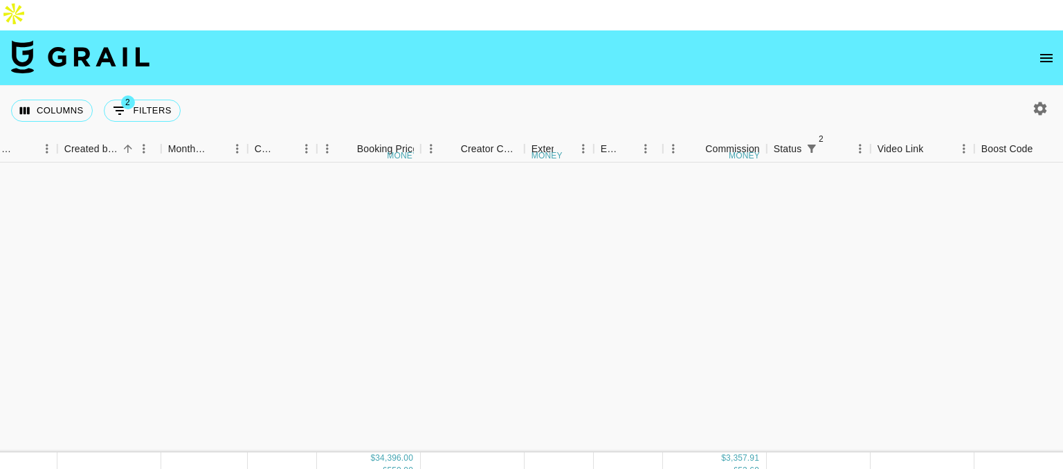
scroll to position [576, 974]
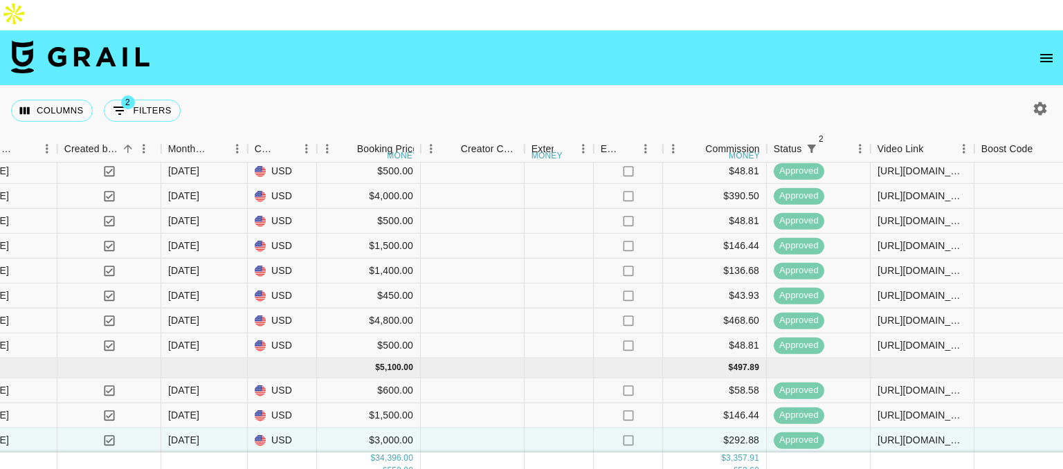
click at [485, 86] on div "Columns 2 Filters + Booking" at bounding box center [531, 111] width 1063 height 50
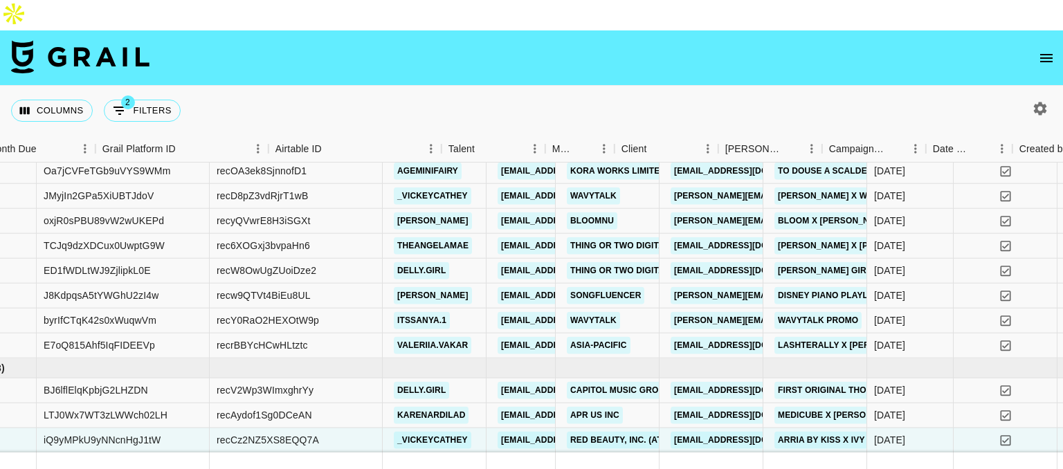
scroll to position [576, 0]
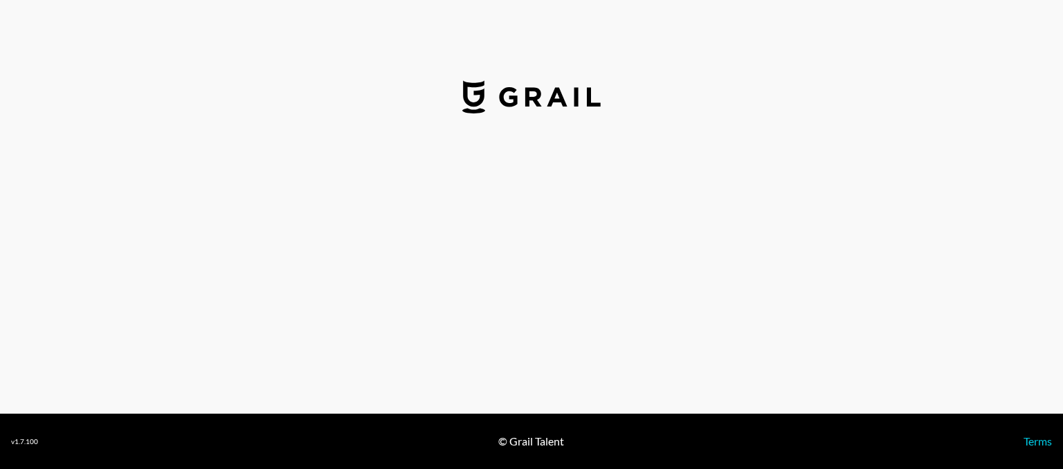
select select "USD"
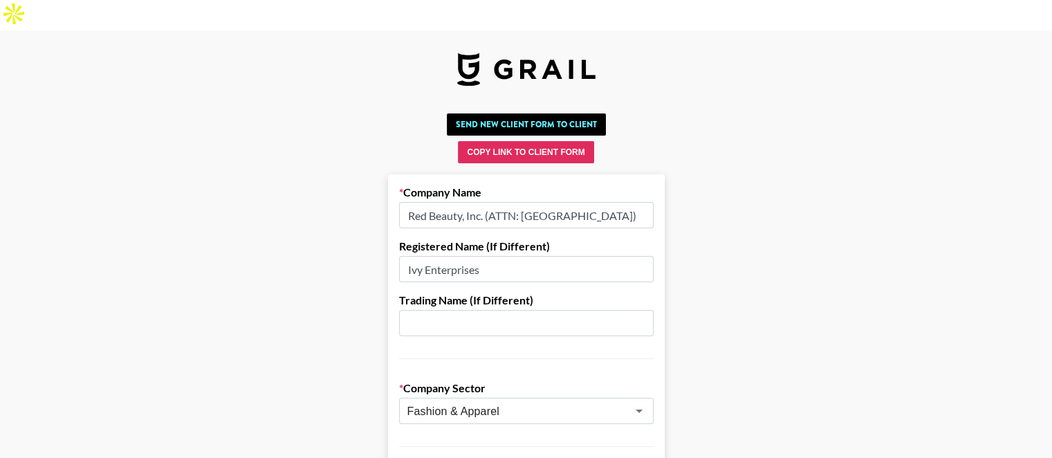
click at [493, 202] on input "Red Beauty, Inc. (ATTN: [GEOGRAPHIC_DATA])" at bounding box center [526, 215] width 255 height 26
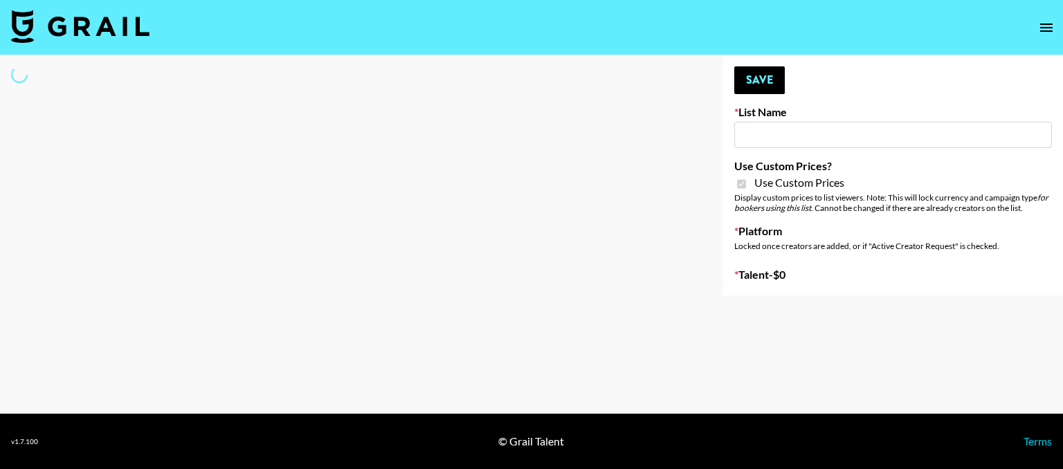
type input "House of Fab ([DATE])"
checkbox input "true"
select select "Brand"
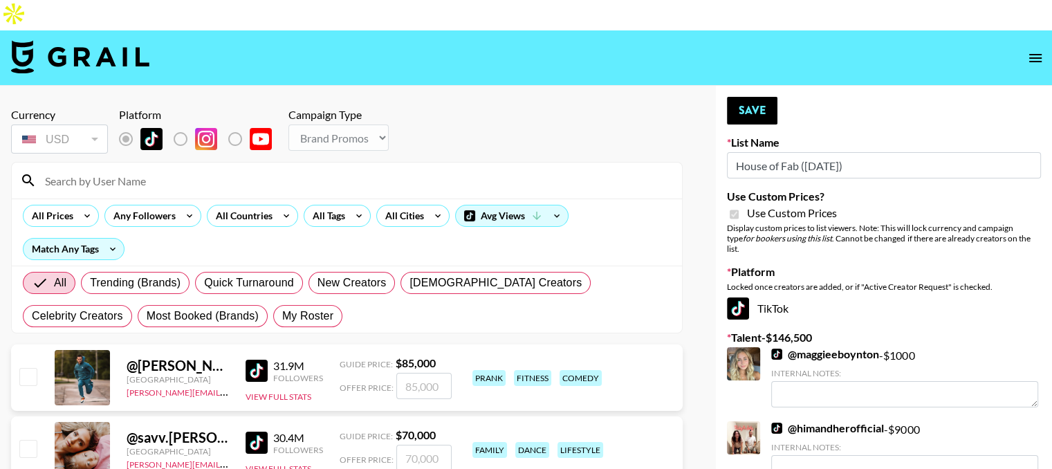
click at [237, 170] on input at bounding box center [355, 181] width 637 height 22
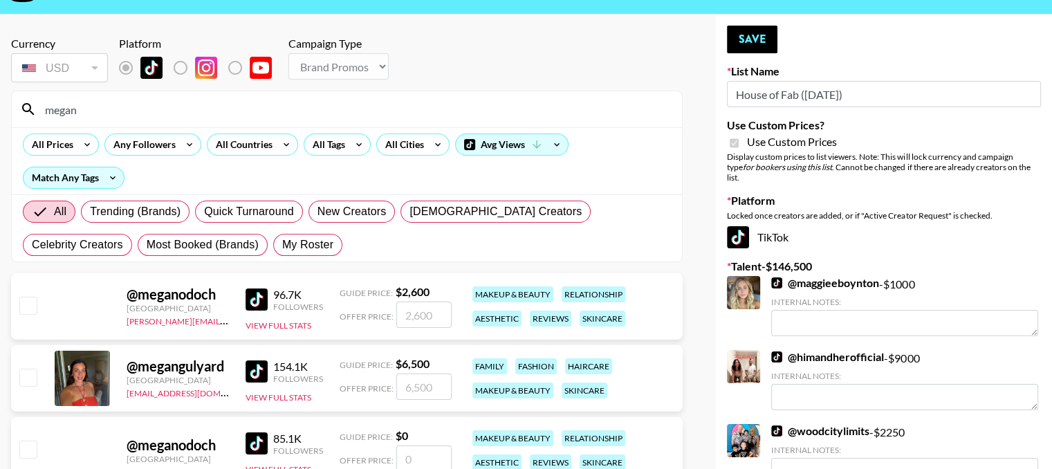
scroll to position [97, 0]
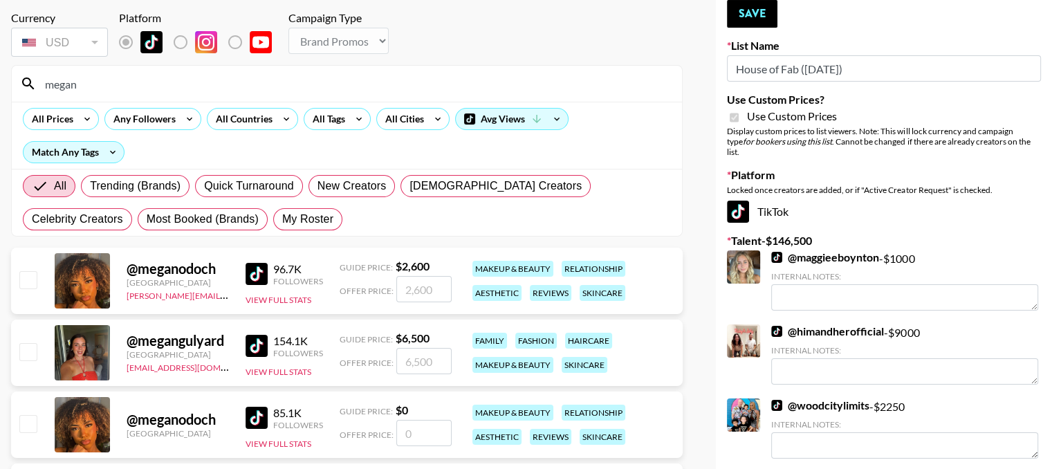
type input "megan"
click at [29, 343] on input "checkbox" at bounding box center [27, 351] width 17 height 17
checkbox input "true"
click at [421, 348] on input "6500" at bounding box center [423, 361] width 55 height 26
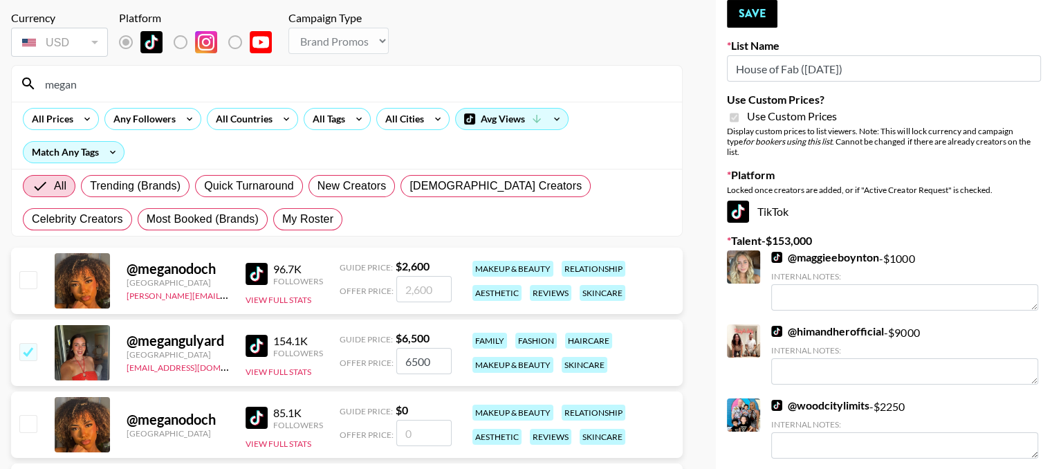
click at [421, 348] on input "6500" at bounding box center [423, 361] width 55 height 26
click at [421, 348] on input "65035000" at bounding box center [423, 361] width 55 height 26
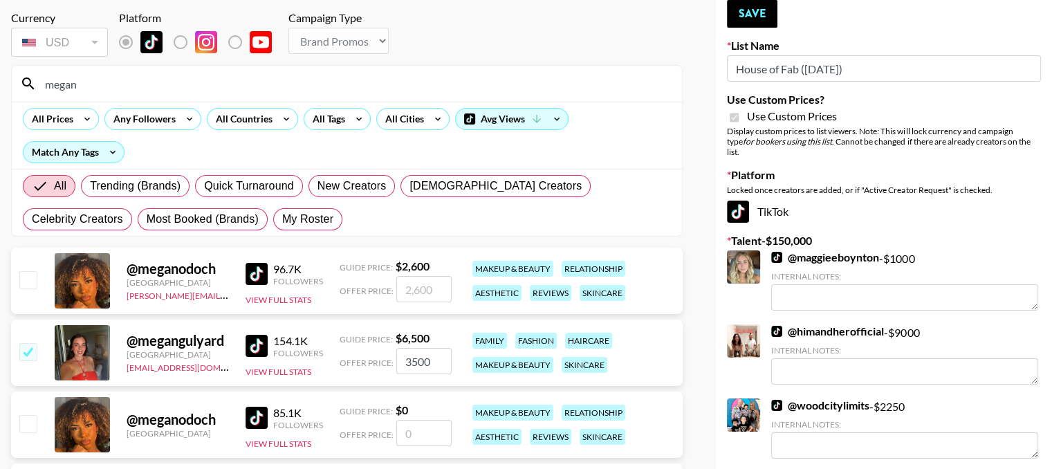
type input "3500"
click at [828, 250] on link "@ maggieeboynton" at bounding box center [826, 257] width 108 height 14
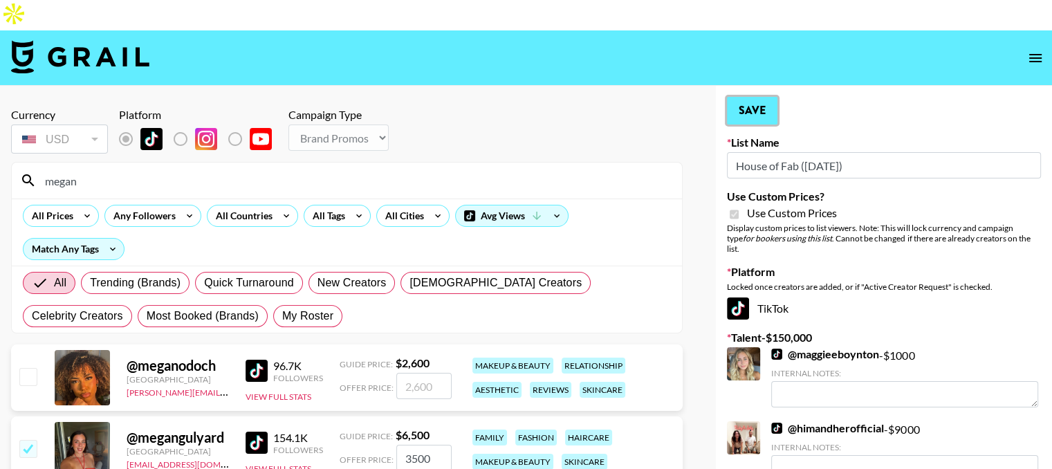
click at [758, 97] on button "Save" at bounding box center [752, 111] width 51 height 28
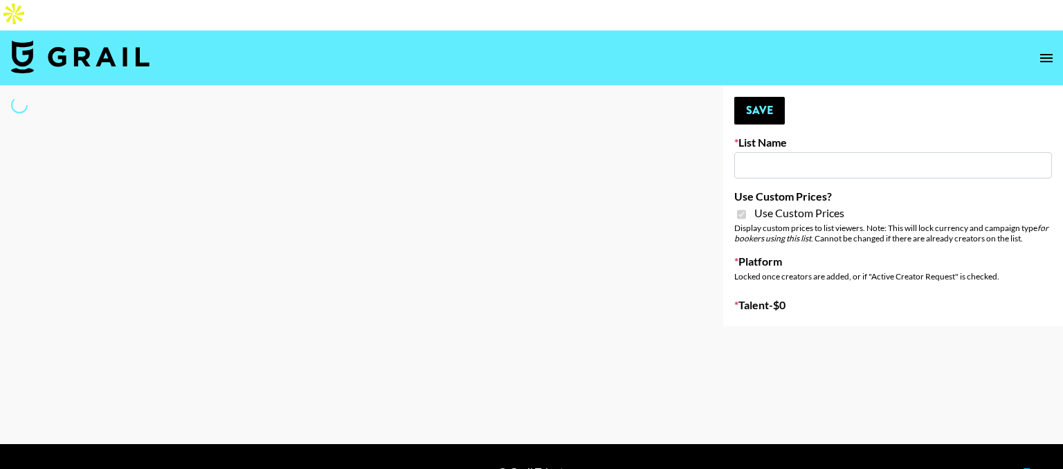
type input "ByHeart ([DATE])"
checkbox input "true"
select select "Brand"
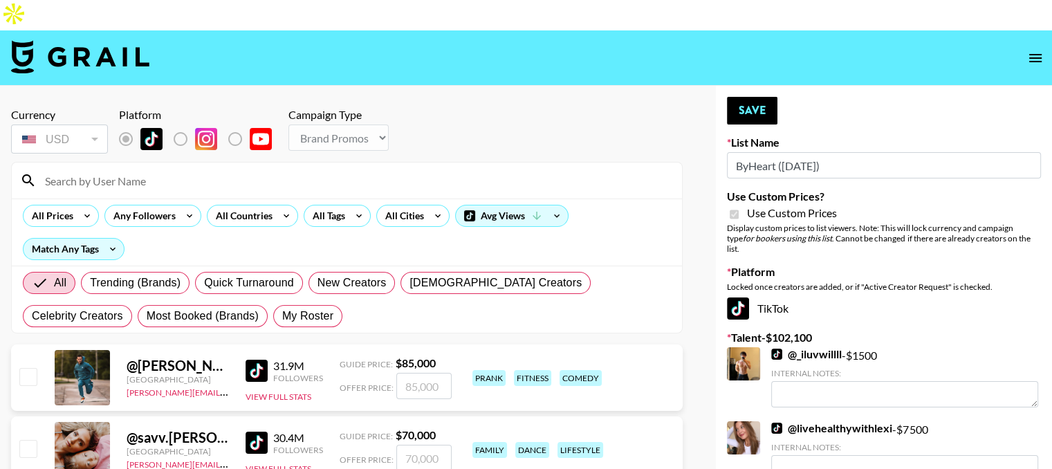
click at [306, 170] on input at bounding box center [355, 181] width 637 height 22
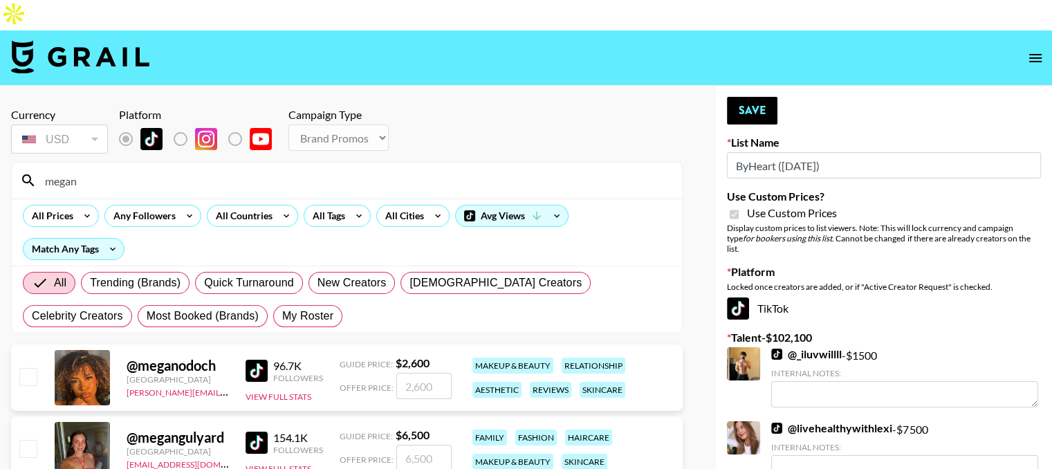
type input "megan"
click at [36, 440] on input "checkbox" at bounding box center [27, 448] width 17 height 17
checkbox input "true"
click at [407, 445] on input "6500" at bounding box center [423, 458] width 55 height 26
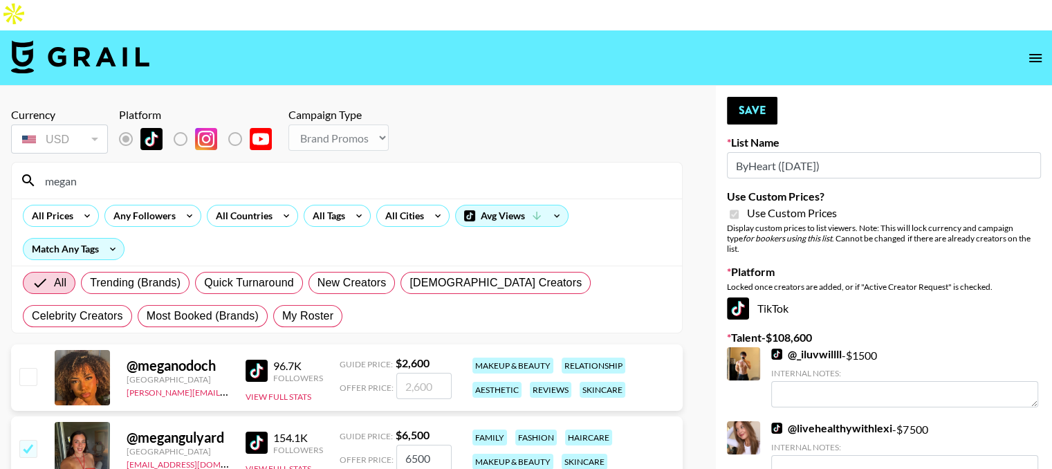
click at [407, 445] on input "6500" at bounding box center [423, 458] width 55 height 26
type input "3"
checkbox input "true"
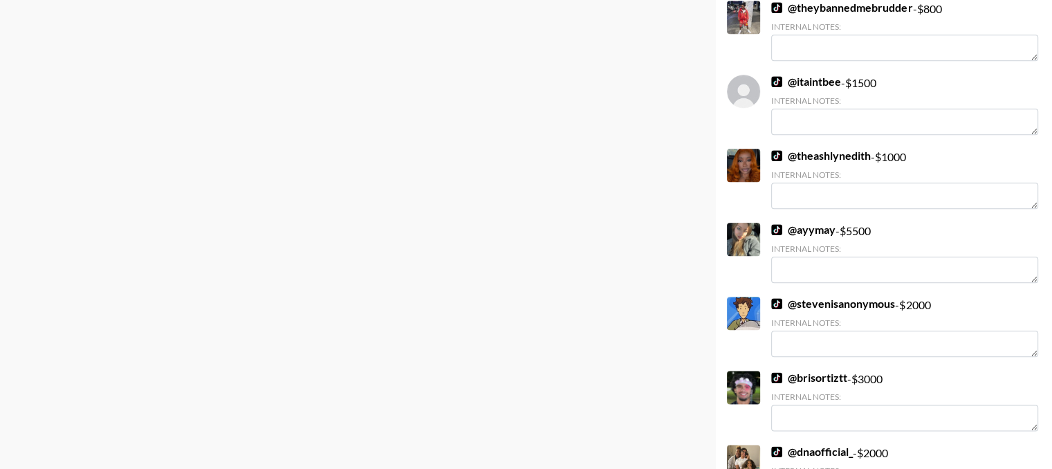
scroll to position [1422, 0]
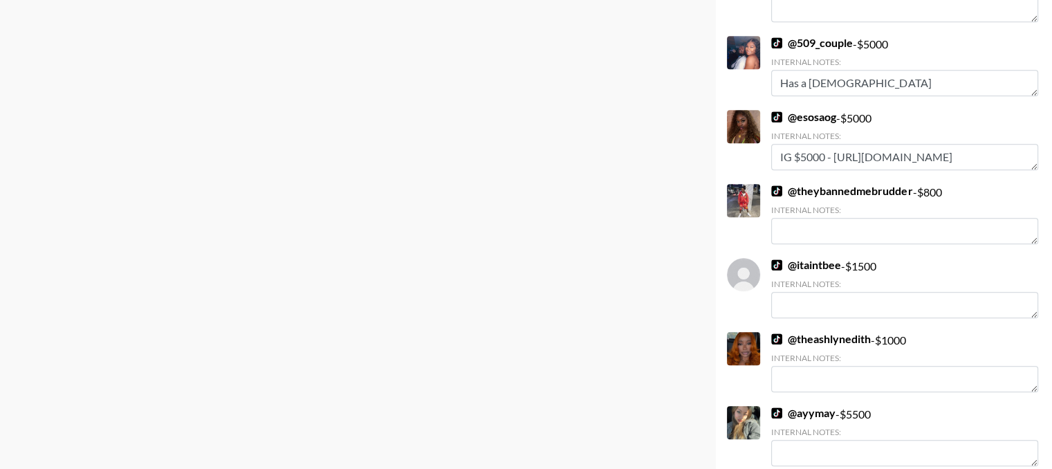
type input "4000"
click at [807, 406] on link "@ ayymay" at bounding box center [804, 413] width 64 height 14
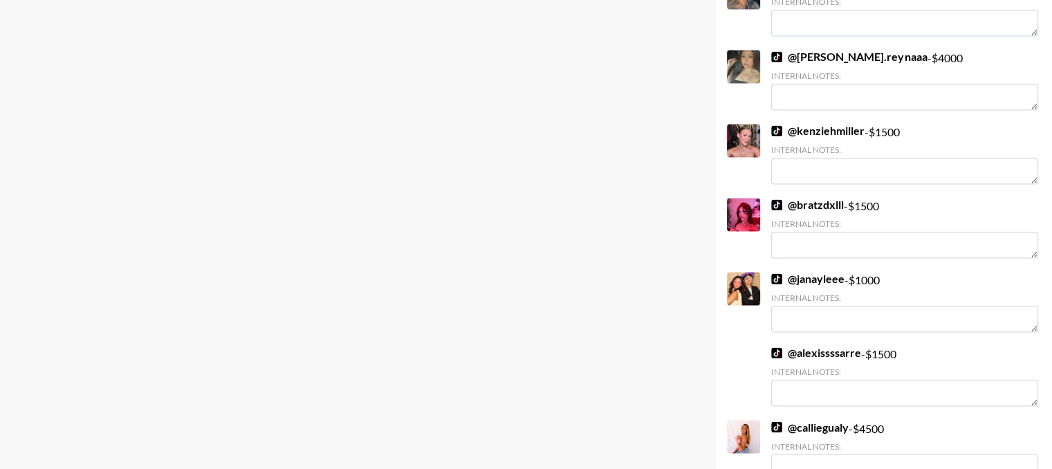
scroll to position [2222, 0]
click at [842, 51] on link "@ daniela.reynaaa" at bounding box center [850, 58] width 156 height 14
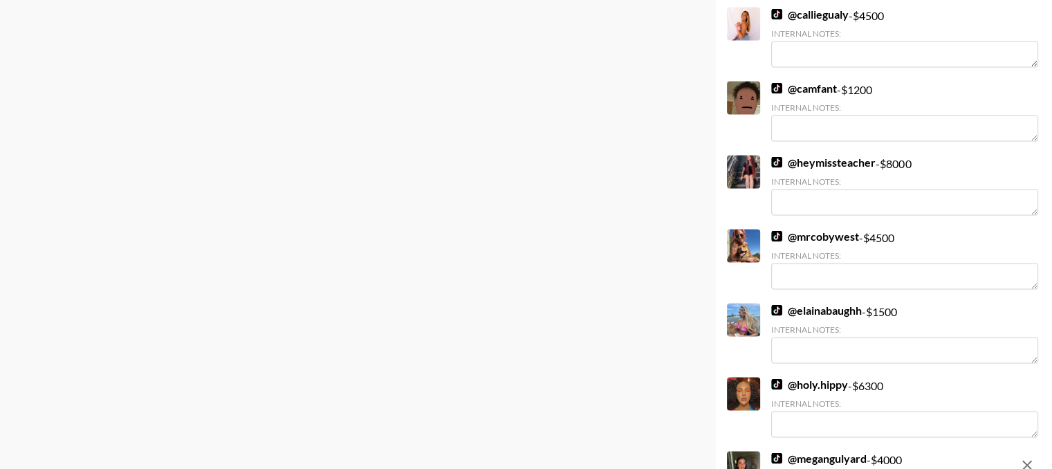
scroll to position [2717, 0]
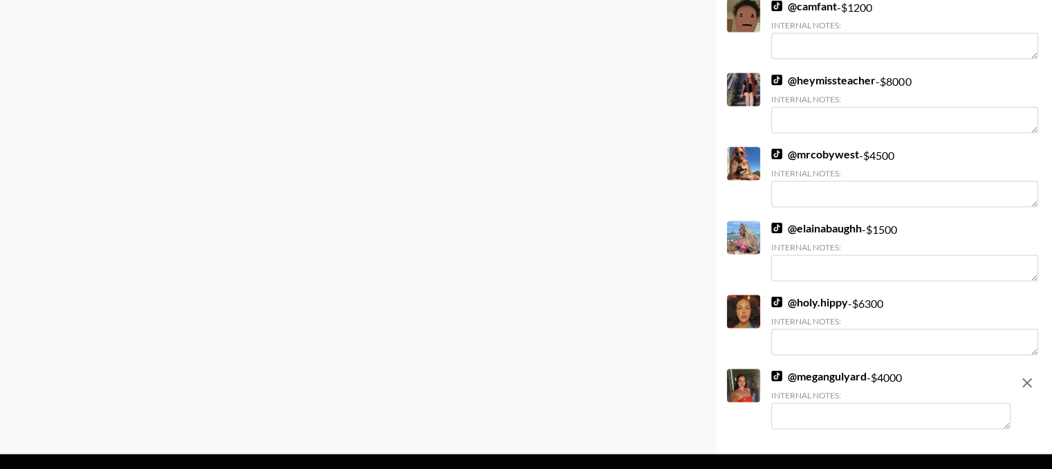
click at [836, 403] on textarea at bounding box center [891, 416] width 239 height 26
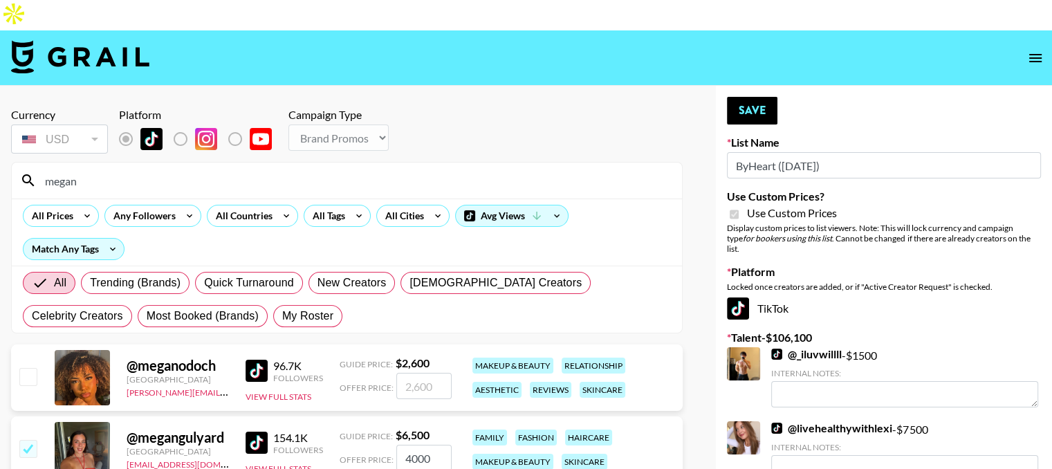
scroll to position [147, 0]
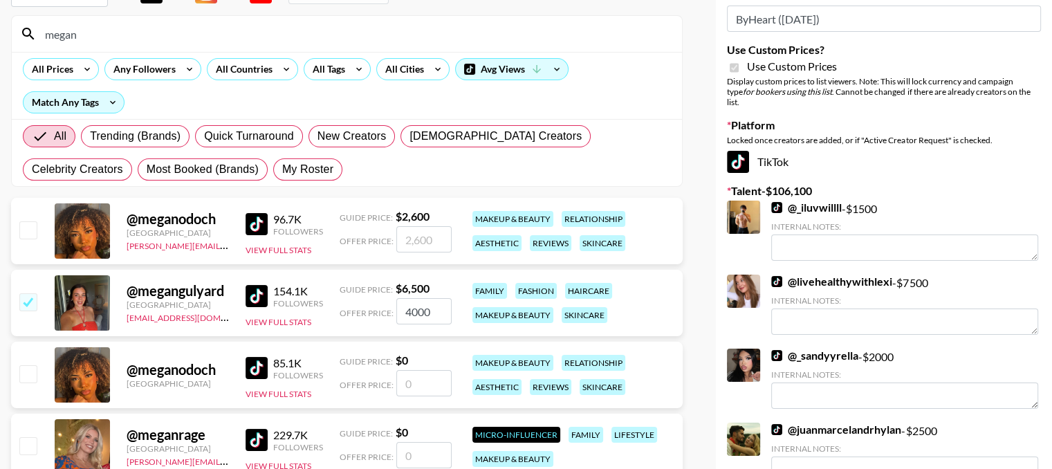
type textarea "Mom of two toddlers and currently pregnant."
click at [418, 298] on input "4000" at bounding box center [423, 311] width 55 height 26
type input "3"
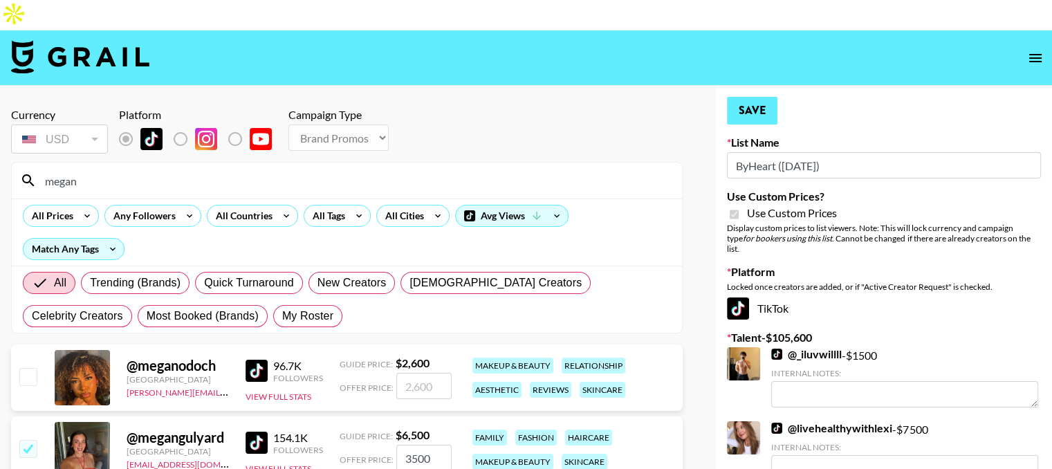
type input "3500"
click at [756, 97] on button "Save" at bounding box center [752, 111] width 51 height 28
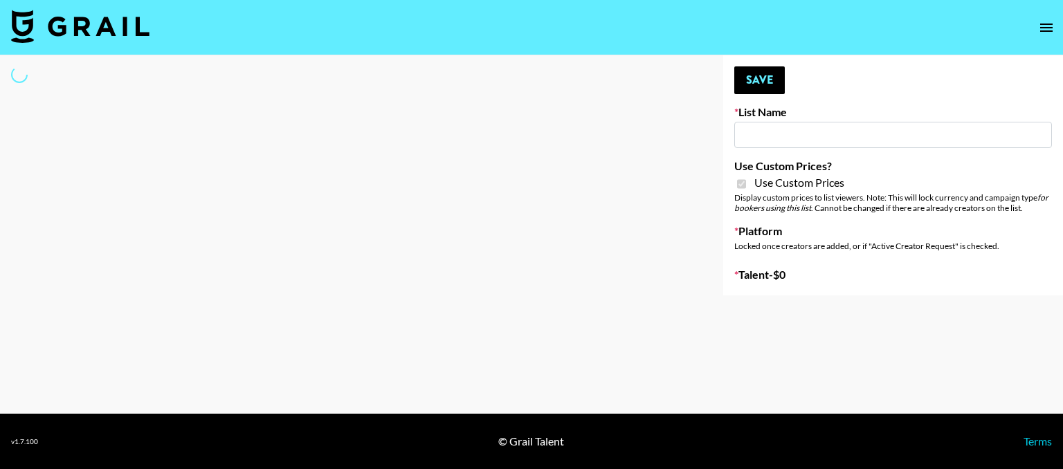
select select "Brand"
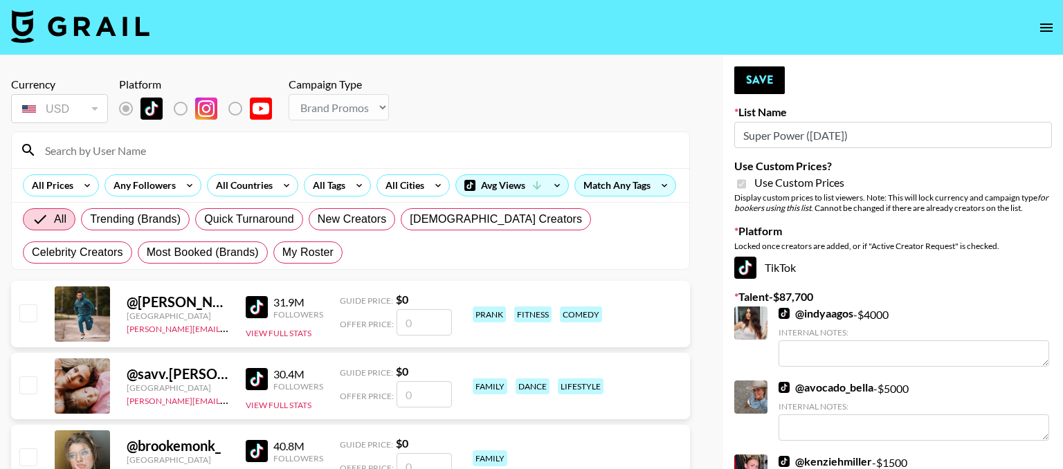
type input "Super Power ([DATE])"
checkbox input "true"
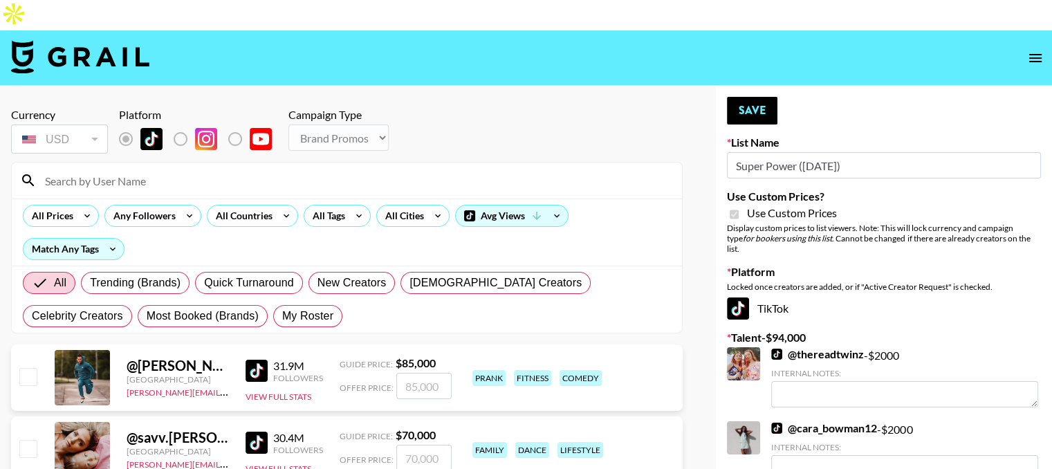
click at [206, 170] on input at bounding box center [355, 181] width 637 height 22
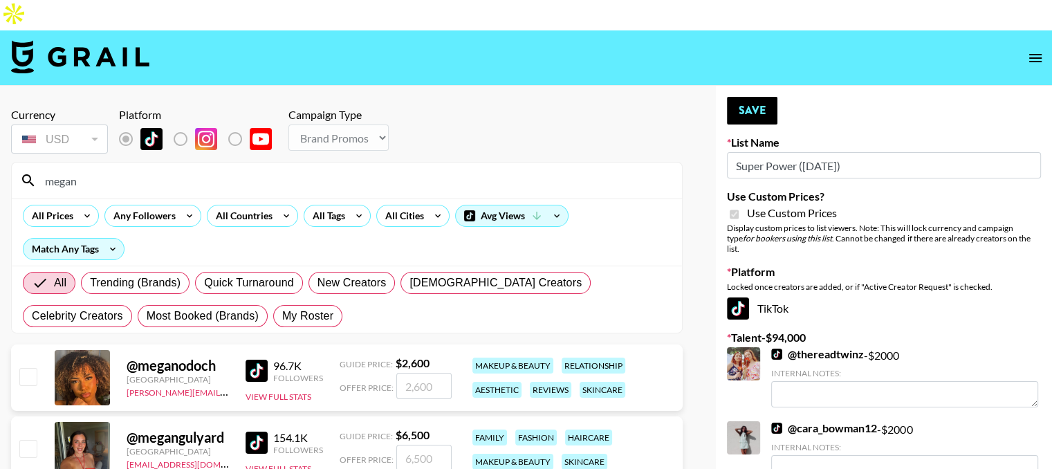
type input "megan"
click at [26, 438] on div at bounding box center [27, 450] width 21 height 24
click at [30, 440] on input "checkbox" at bounding box center [27, 448] width 17 height 17
checkbox input "true"
click at [419, 445] on input "6500" at bounding box center [423, 458] width 55 height 26
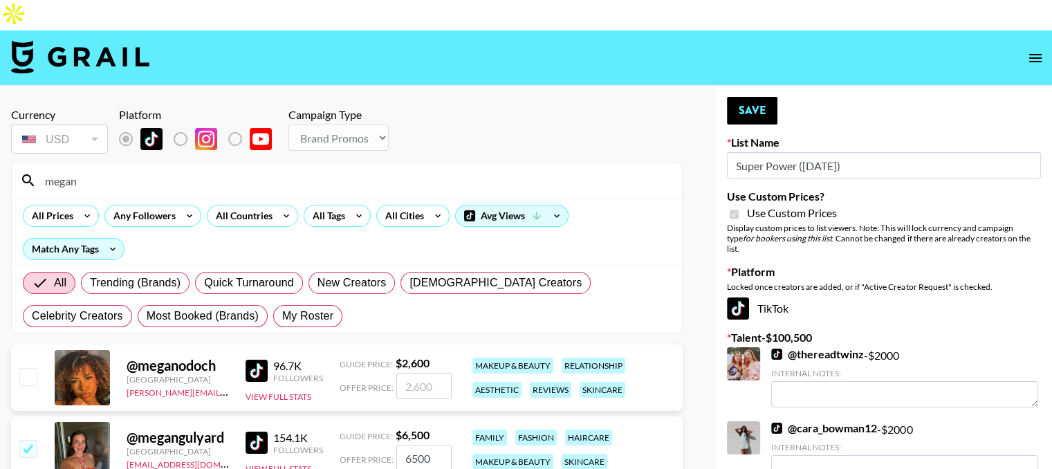
click at [419, 445] on input "6500" at bounding box center [423, 458] width 55 height 26
type input "3000"
click at [771, 97] on button "Save" at bounding box center [752, 111] width 51 height 28
